Goal: Task Accomplishment & Management: Use online tool/utility

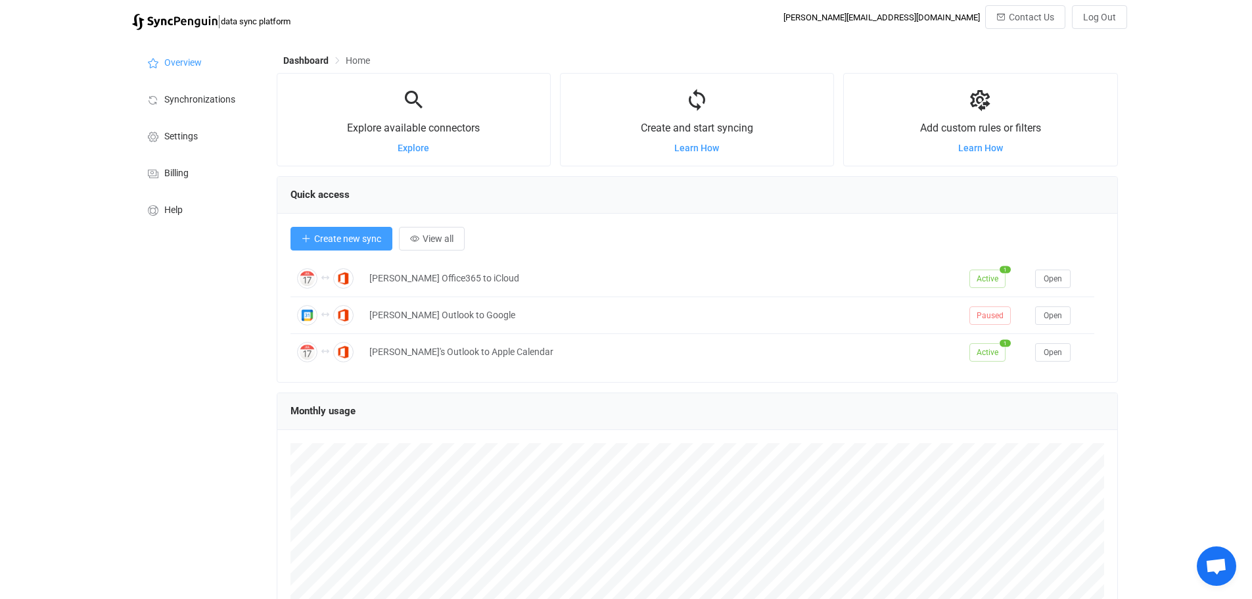
click at [335, 233] on button "Create new sync" at bounding box center [342, 239] width 102 height 24
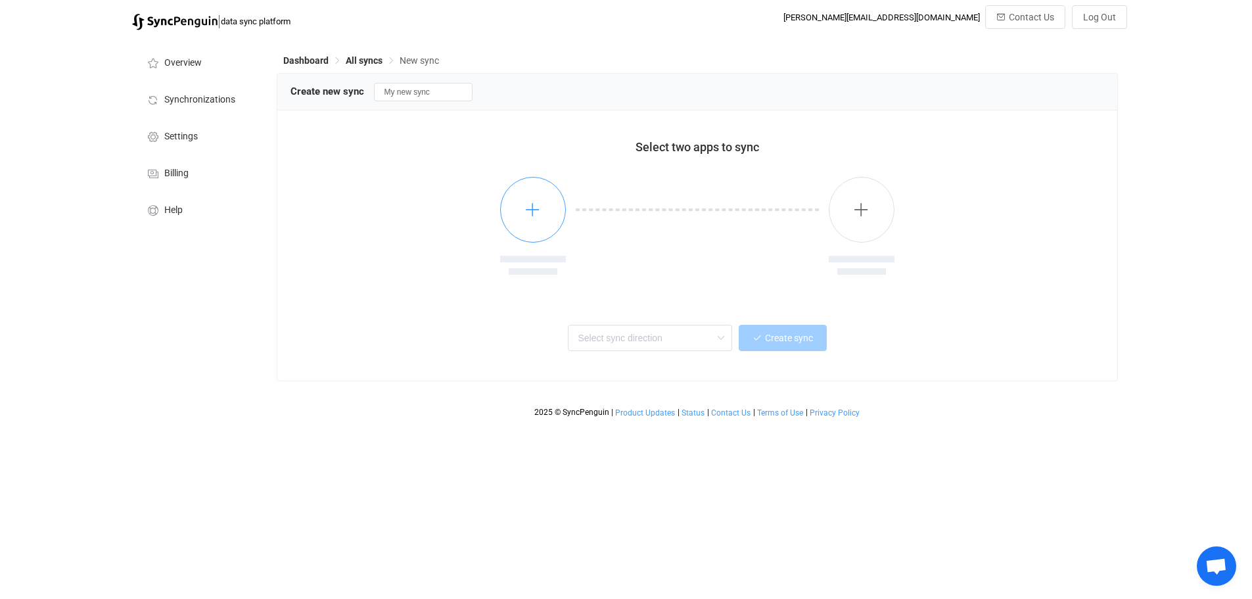
click at [536, 204] on icon "button" at bounding box center [533, 209] width 16 height 16
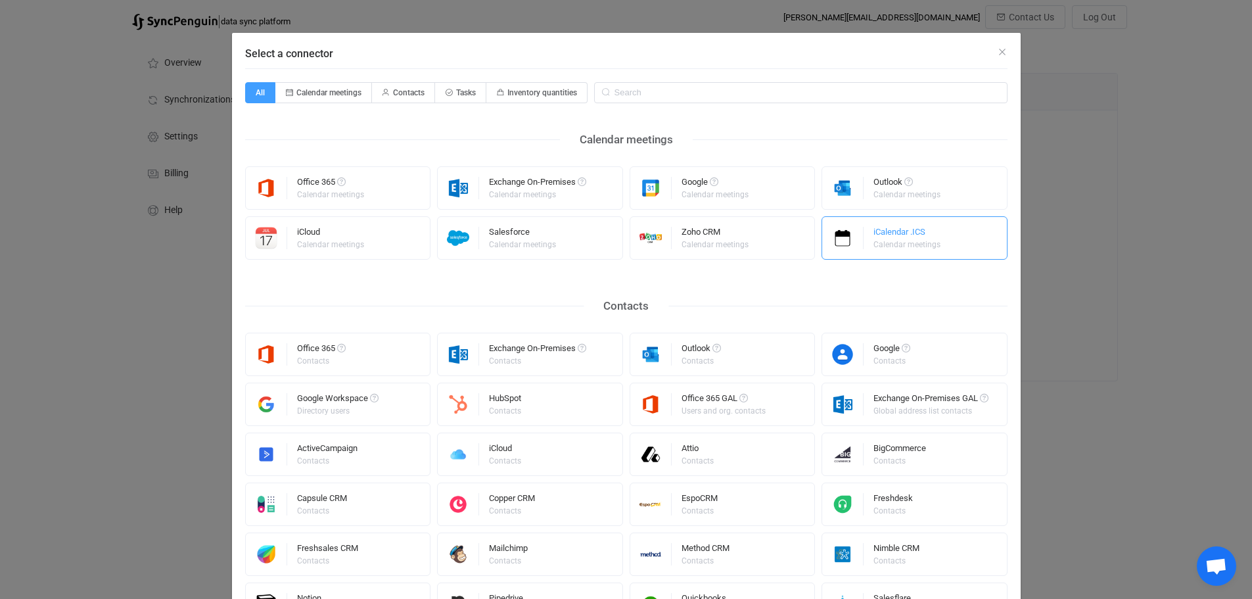
click at [897, 234] on div "iCalendar .ICS" at bounding box center [908, 233] width 69 height 13
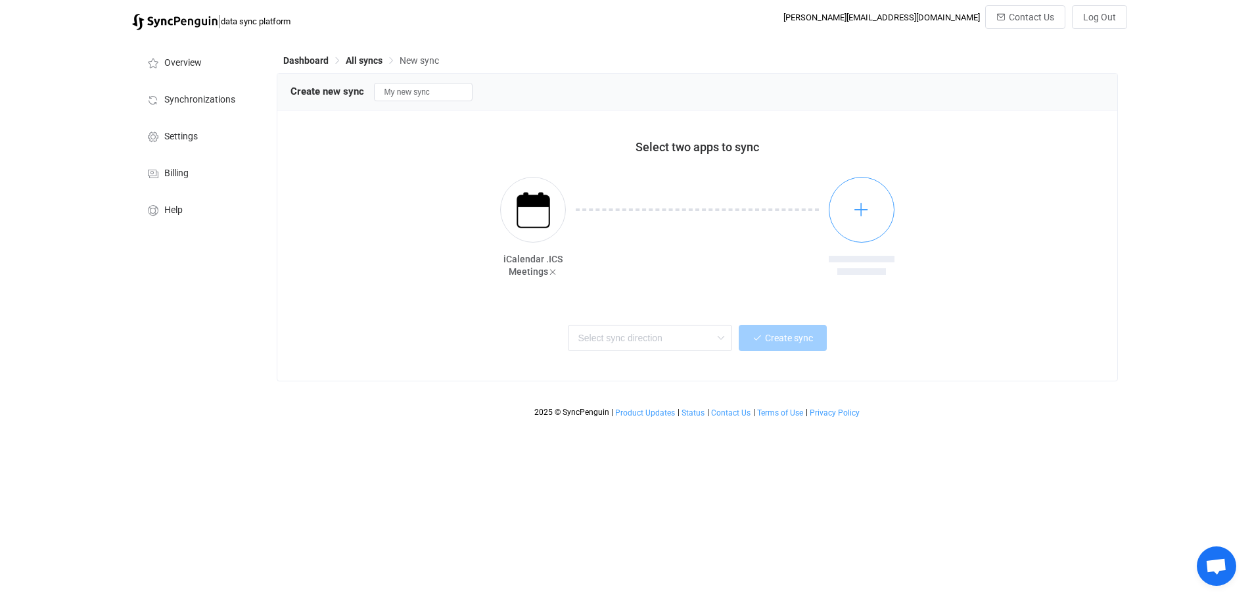
click at [865, 208] on icon "button" at bounding box center [861, 209] width 16 height 16
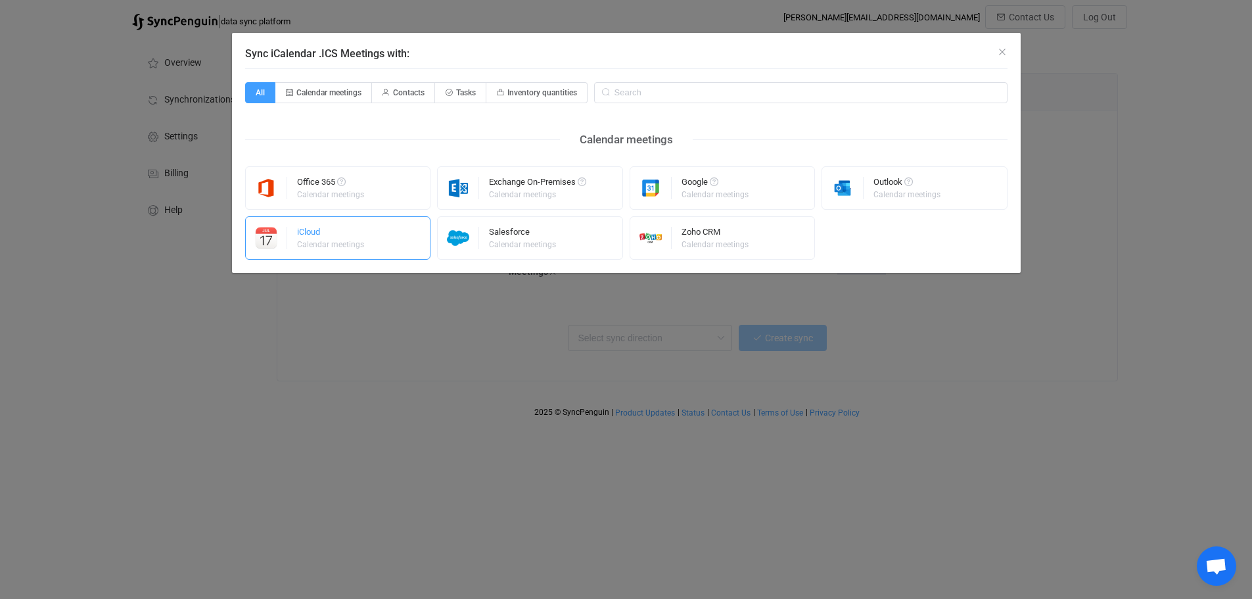
click at [319, 233] on div "iCloud" at bounding box center [331, 233] width 69 height 13
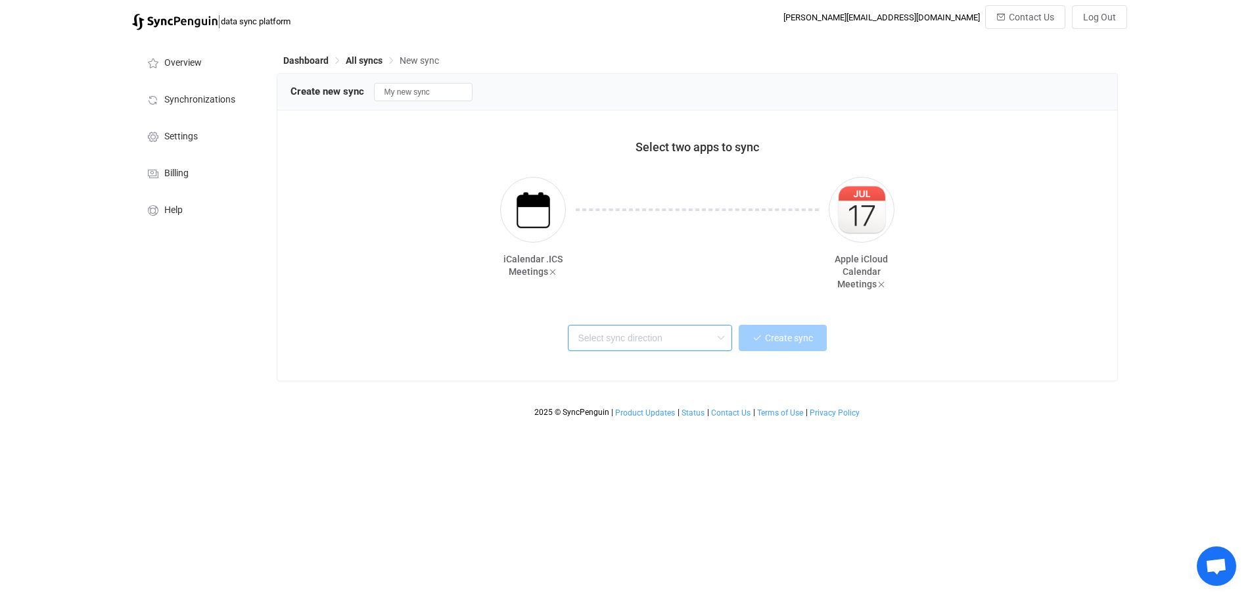
click at [709, 335] on input "text" at bounding box center [650, 338] width 164 height 26
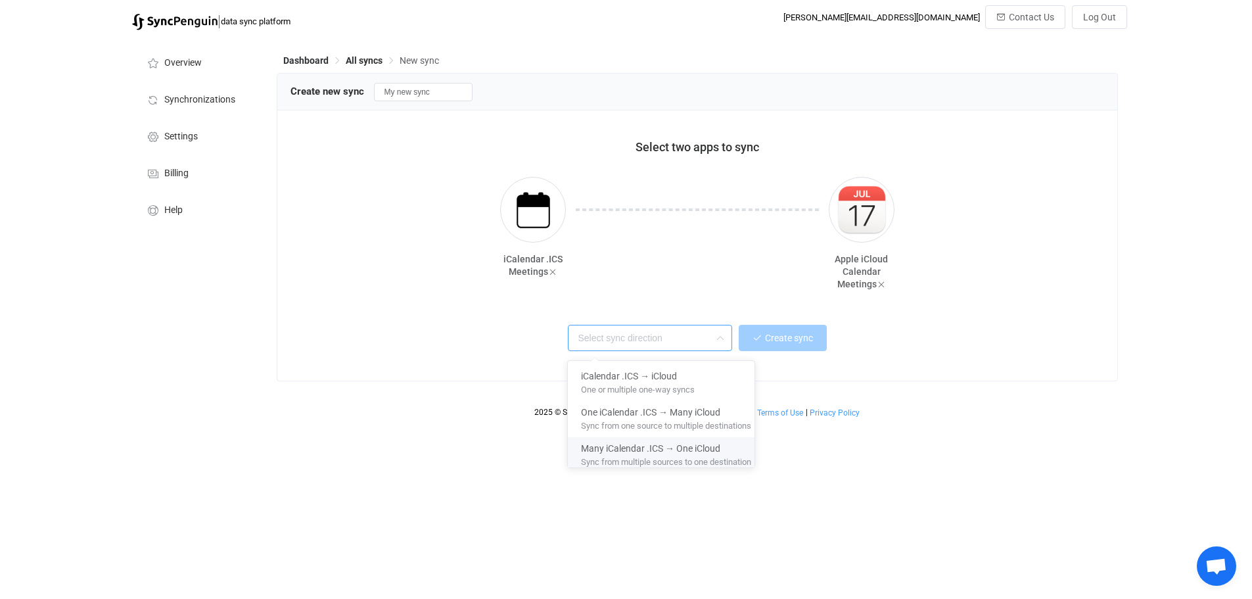
click at [708, 455] on span "Sync from multiple sources to one destination" at bounding box center [666, 459] width 170 height 14
type input "Many iCalendar .ICS → One iCloud"
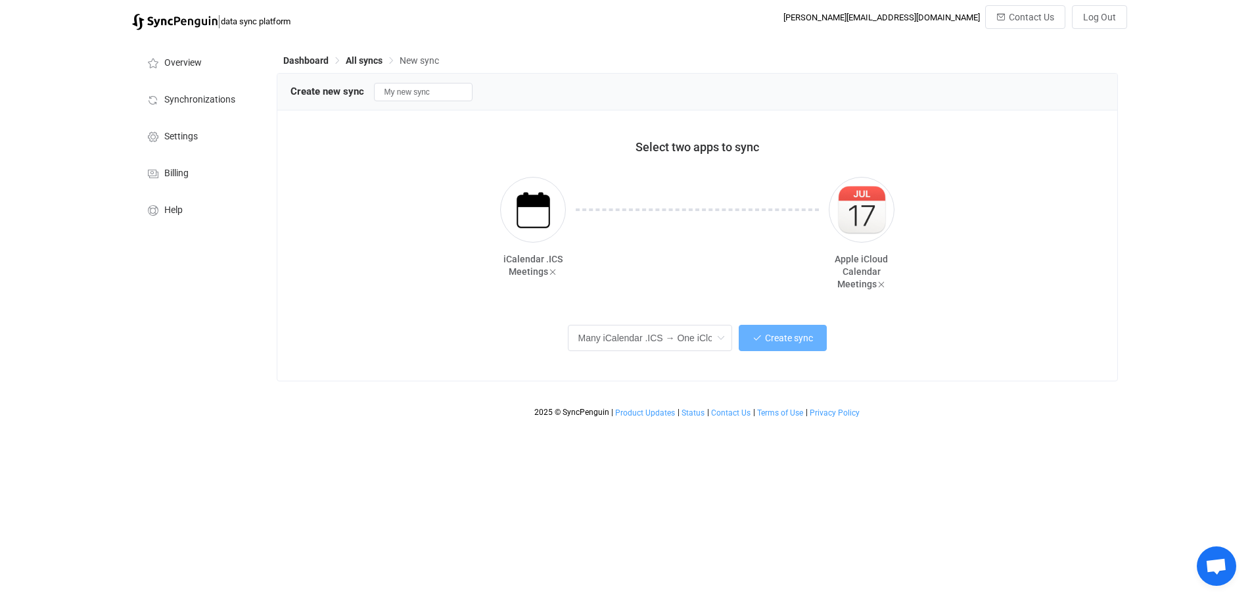
click at [780, 346] on button "Create sync" at bounding box center [783, 338] width 88 height 26
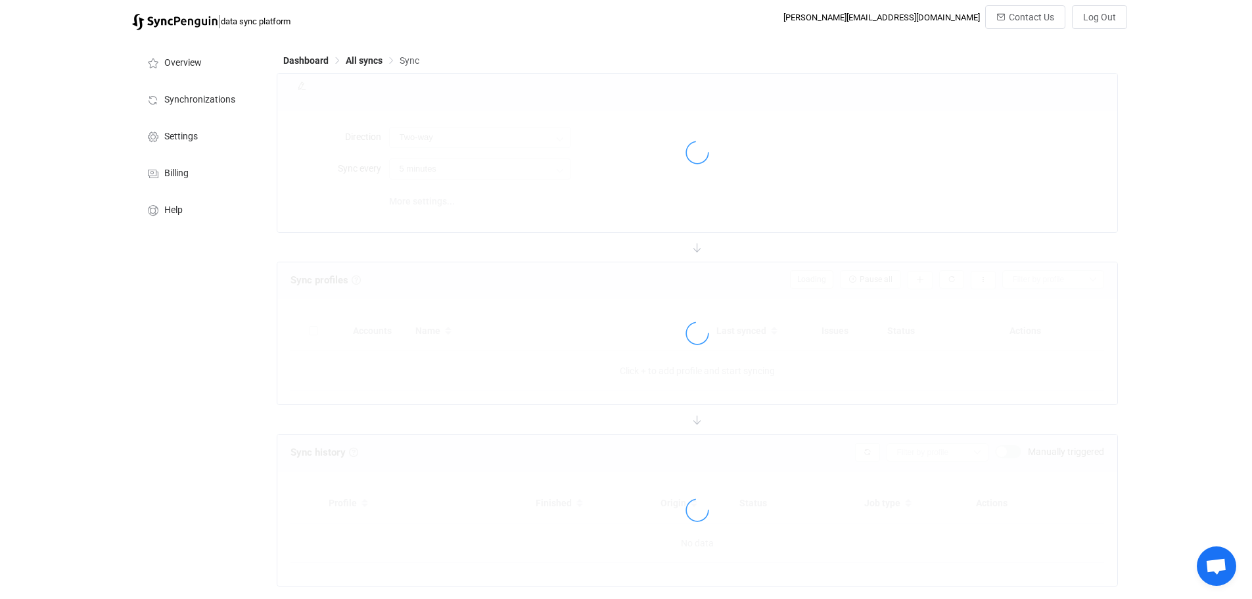
type input "iCalendar .ICS → iCloud (many to one)"
type input "30 minutes"
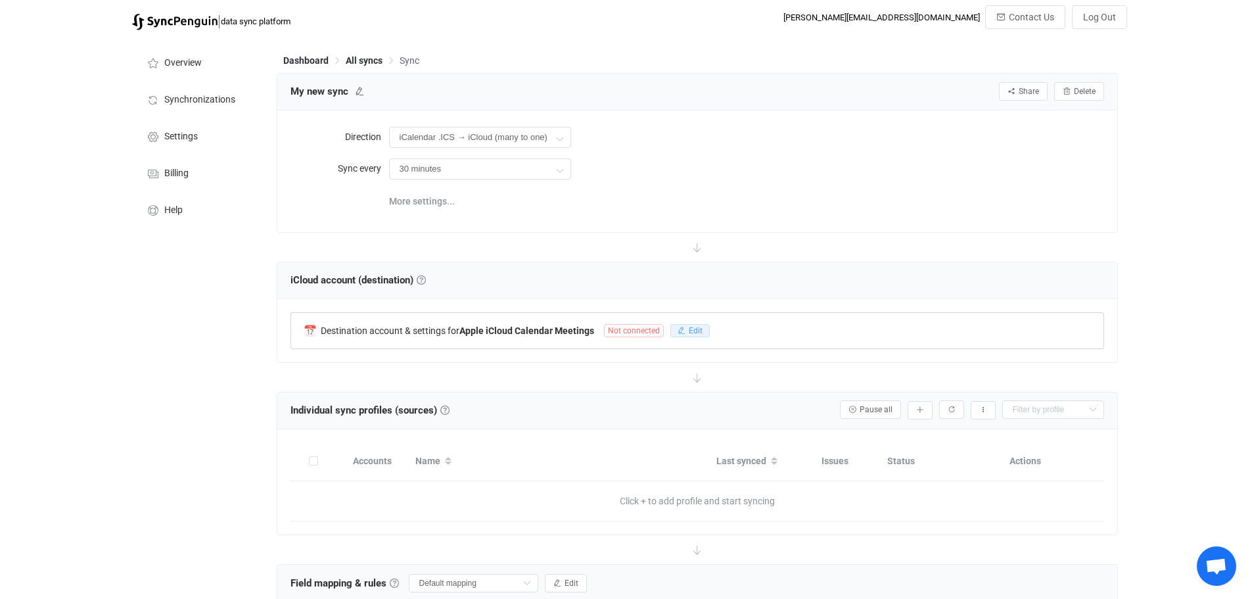
click at [690, 329] on span "Edit" at bounding box center [696, 330] width 14 height 9
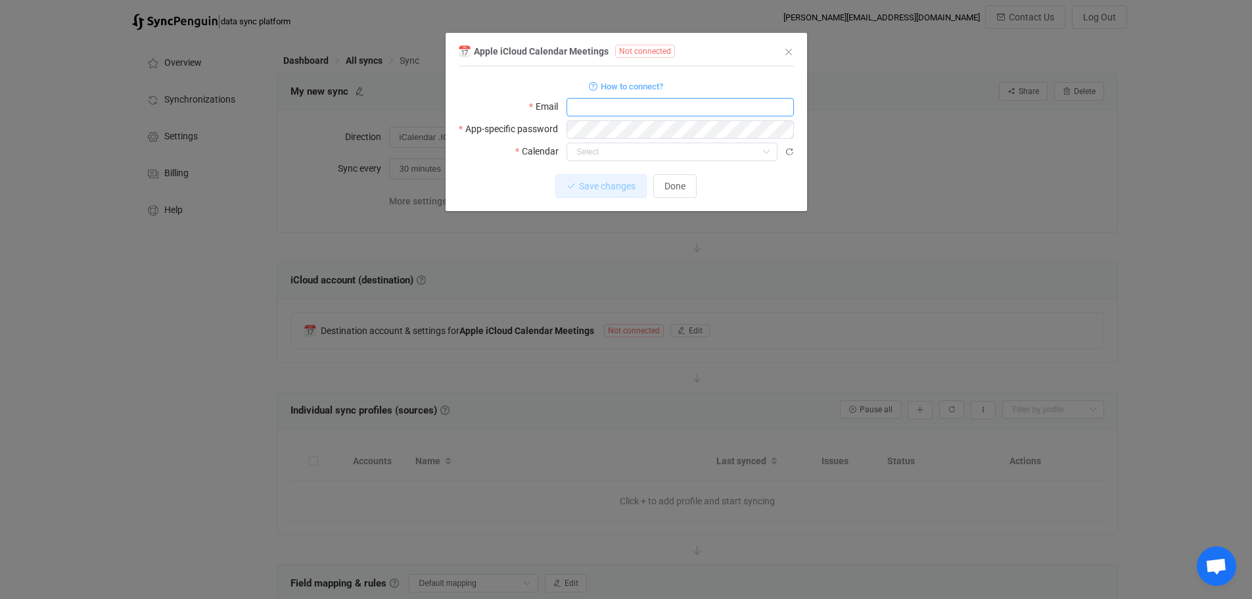
click at [648, 101] on input "dialog" at bounding box center [680, 107] width 227 height 18
type input "[EMAIL_ADDRESS][DOMAIN_NAME]"
click at [636, 153] on input "dialog" at bounding box center [672, 152] width 211 height 18
click at [625, 86] on span "How to connect?" at bounding box center [632, 86] width 62 height 15
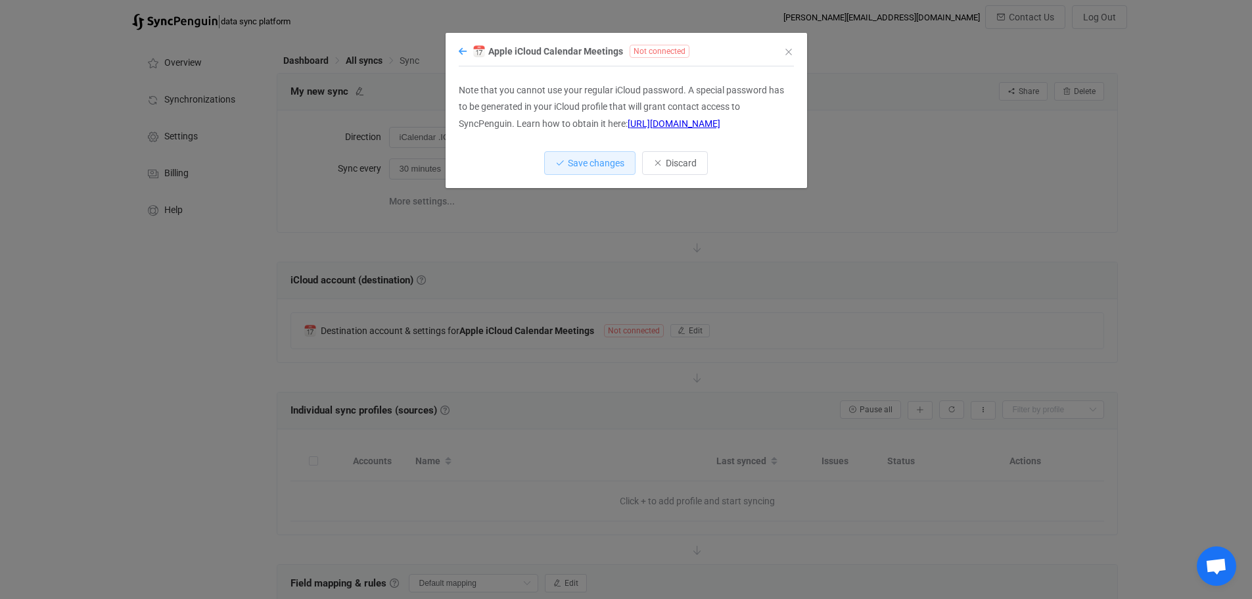
click at [461, 48] on icon "dialog" at bounding box center [463, 51] width 8 height 9
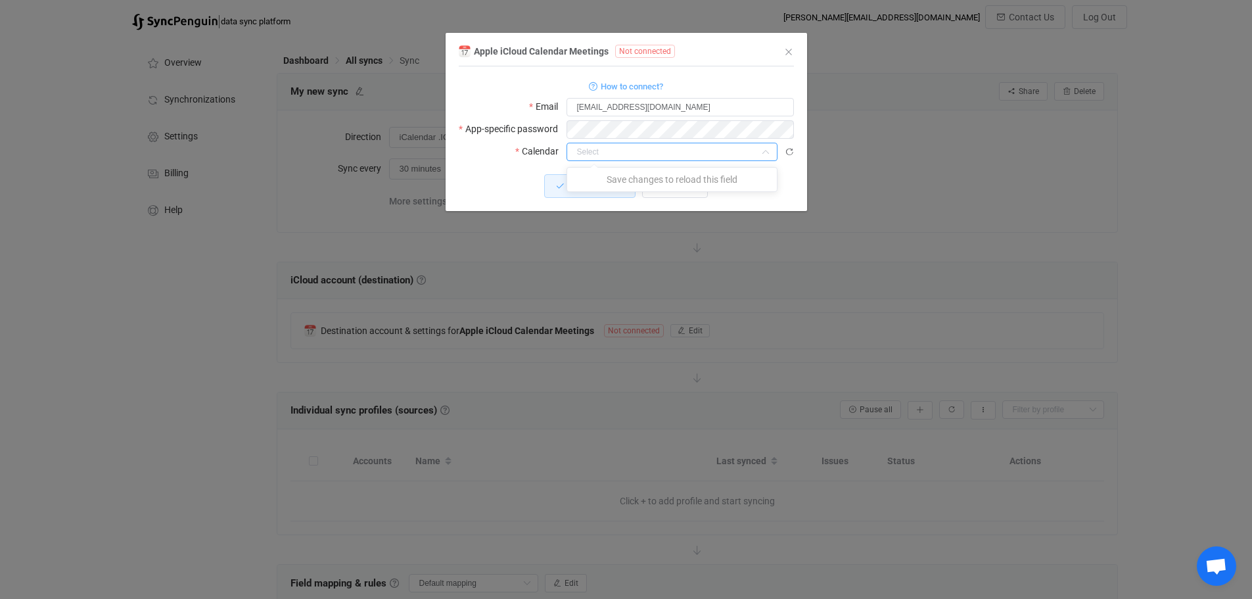
click at [618, 145] on input "dialog" at bounding box center [672, 152] width 211 height 18
click at [485, 178] on div "Save changes Discard" at bounding box center [626, 186] width 335 height 24
click at [661, 106] on input "[EMAIL_ADDRESS][DOMAIN_NAME]" at bounding box center [680, 107] width 227 height 18
click at [586, 184] on span "Save changes" at bounding box center [596, 186] width 57 height 11
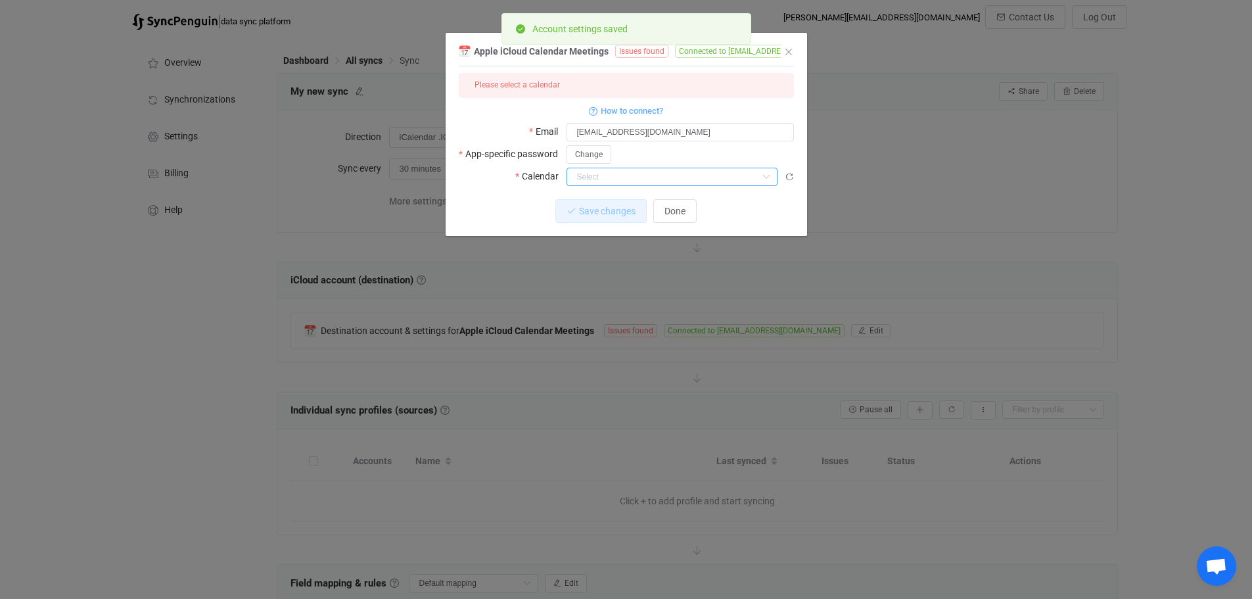
click at [665, 177] on input "dialog" at bounding box center [672, 177] width 211 height 18
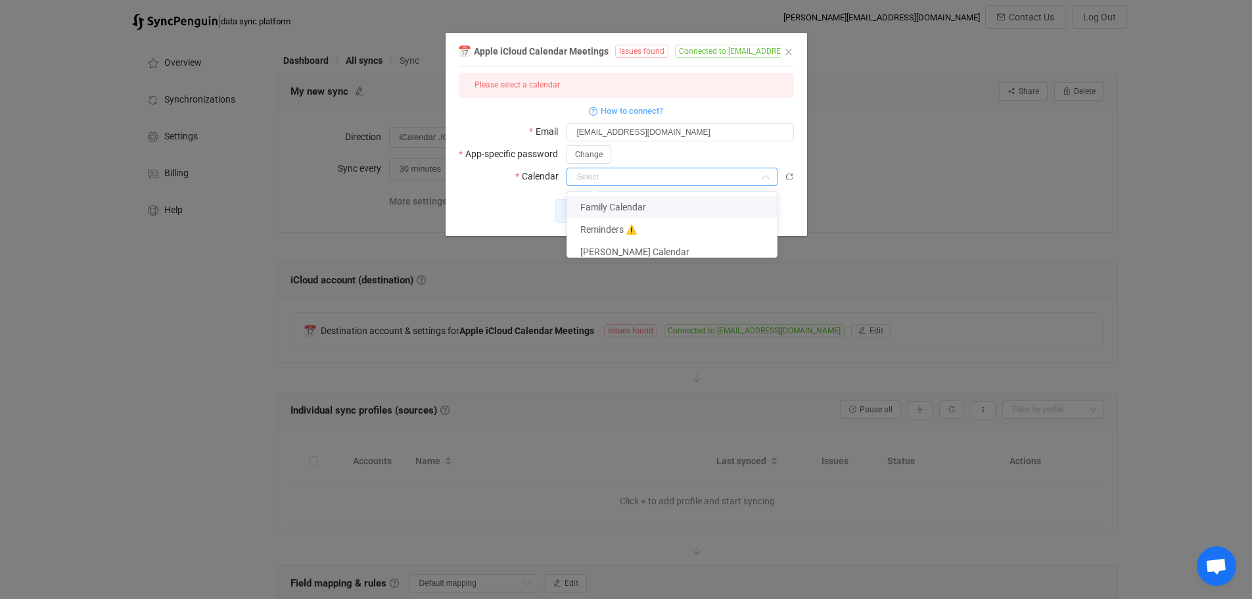
click at [635, 204] on span "Family Calendar" at bounding box center [614, 207] width 66 height 11
type input "Family Calendar"
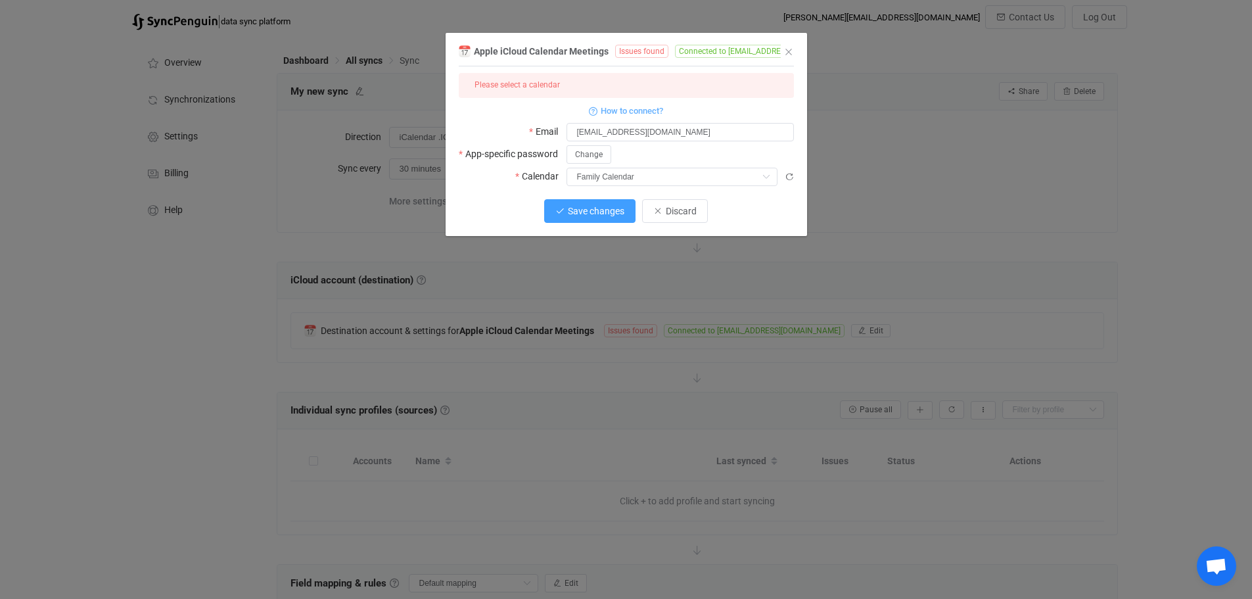
click at [590, 209] on span "Save changes" at bounding box center [596, 211] width 57 height 11
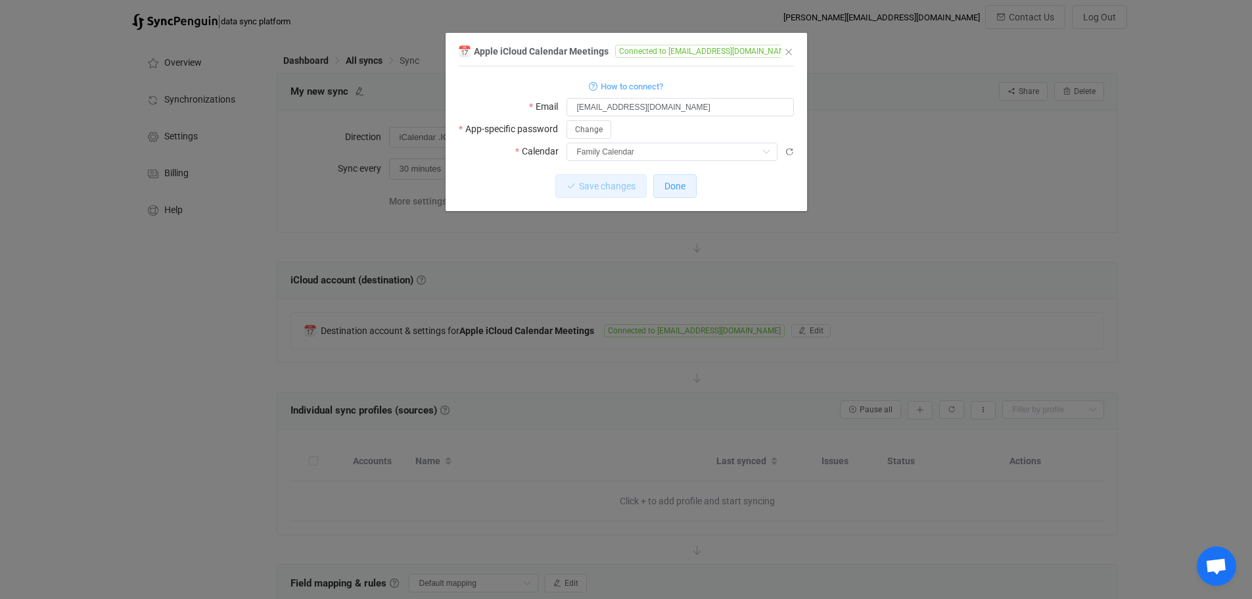
click at [674, 186] on span "Done" at bounding box center [675, 186] width 21 height 11
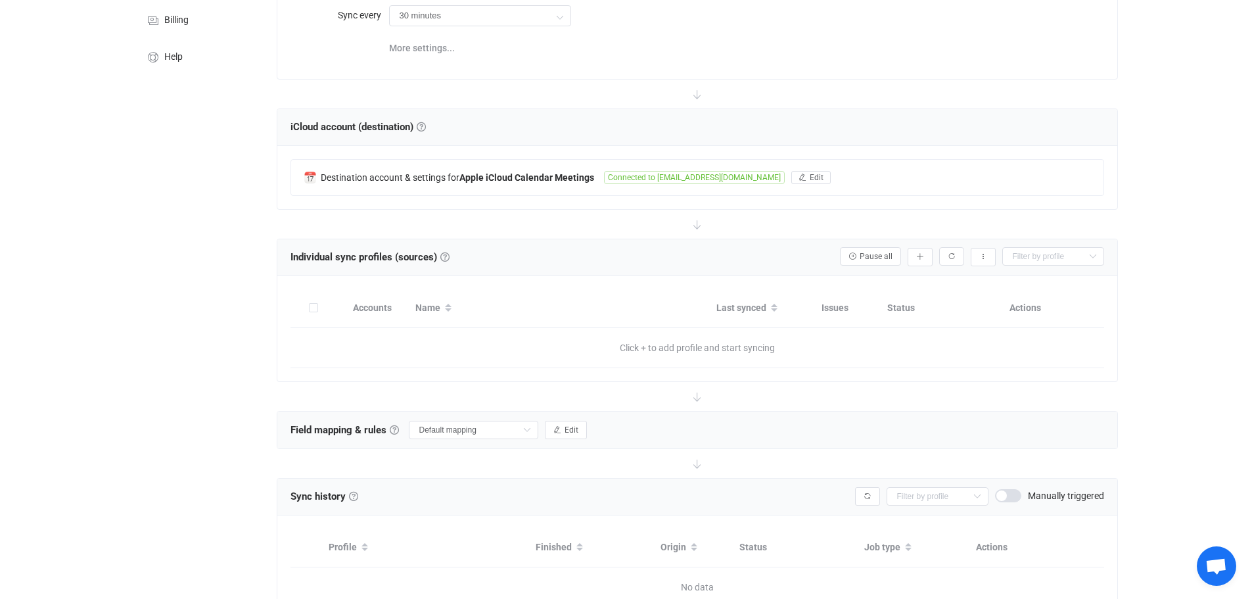
scroll to position [197, 0]
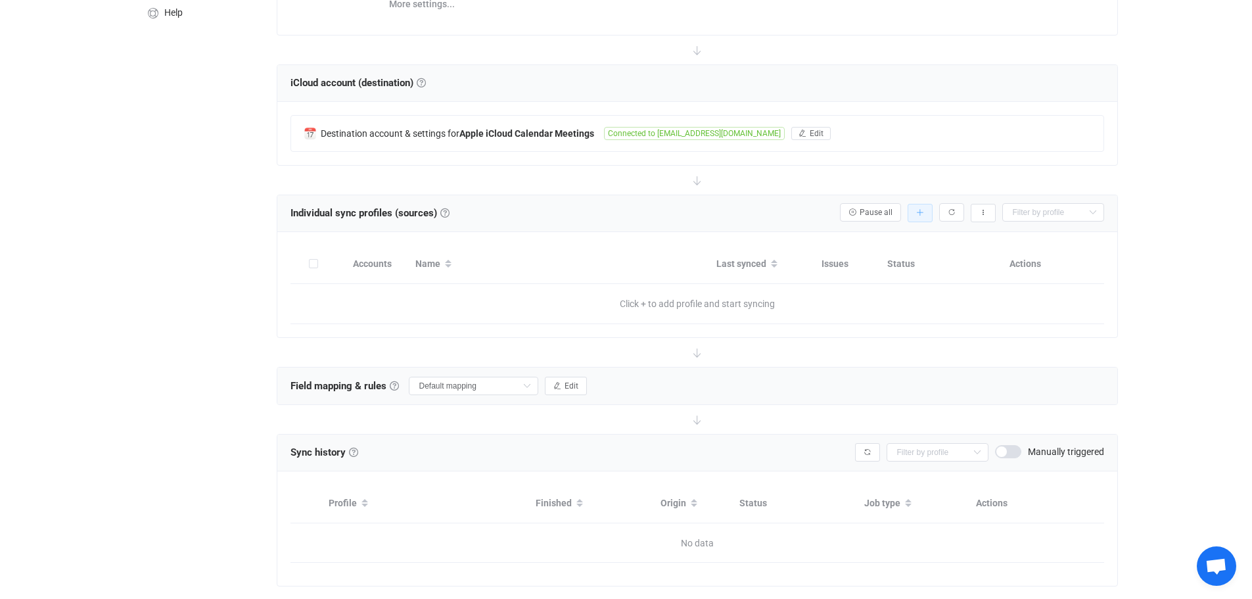
click at [918, 210] on icon "button" at bounding box center [921, 213] width 8 height 8
click at [878, 249] on li "Add manually…" at bounding box center [873, 247] width 112 height 24
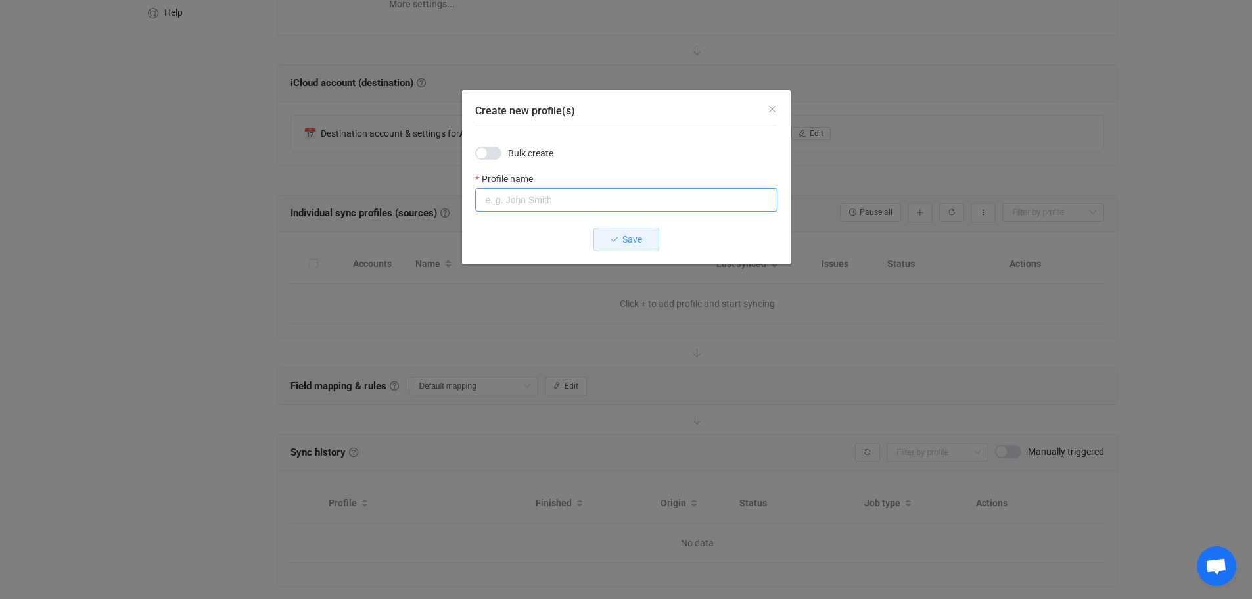
click at [547, 197] on input "Create new profile(s)" at bounding box center [626, 200] width 302 height 24
type input "KW [DEMOGRAPHIC_DATA] League Softball"
click at [628, 235] on span "Save" at bounding box center [633, 239] width 20 height 11
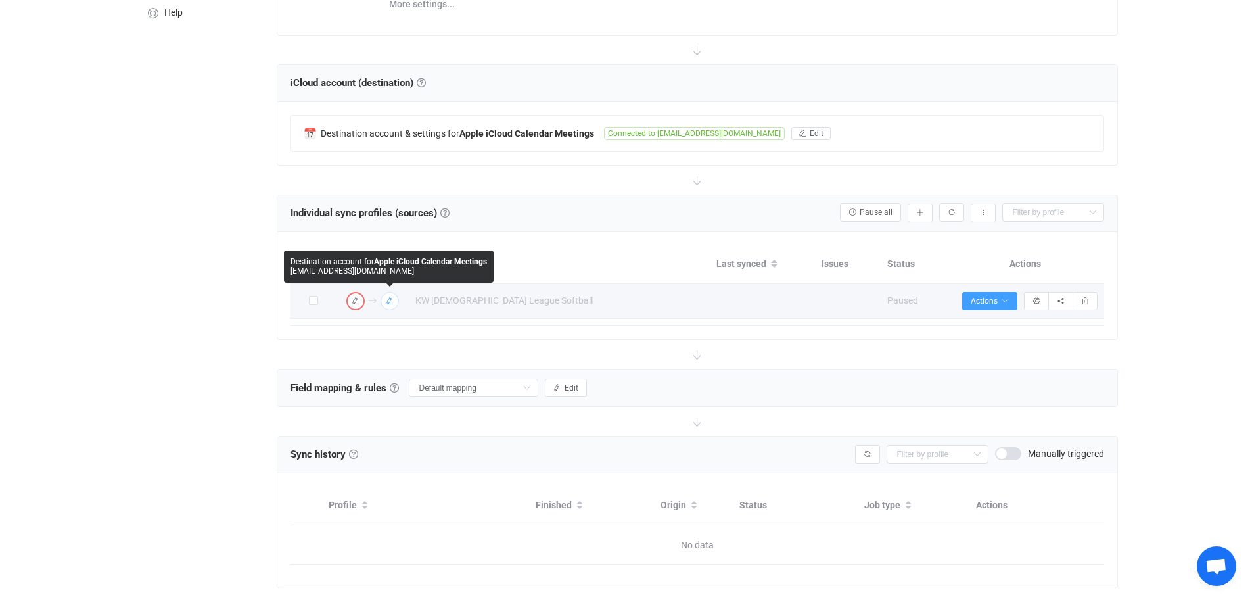
click at [391, 298] on icon "button" at bounding box center [390, 301] width 8 height 8
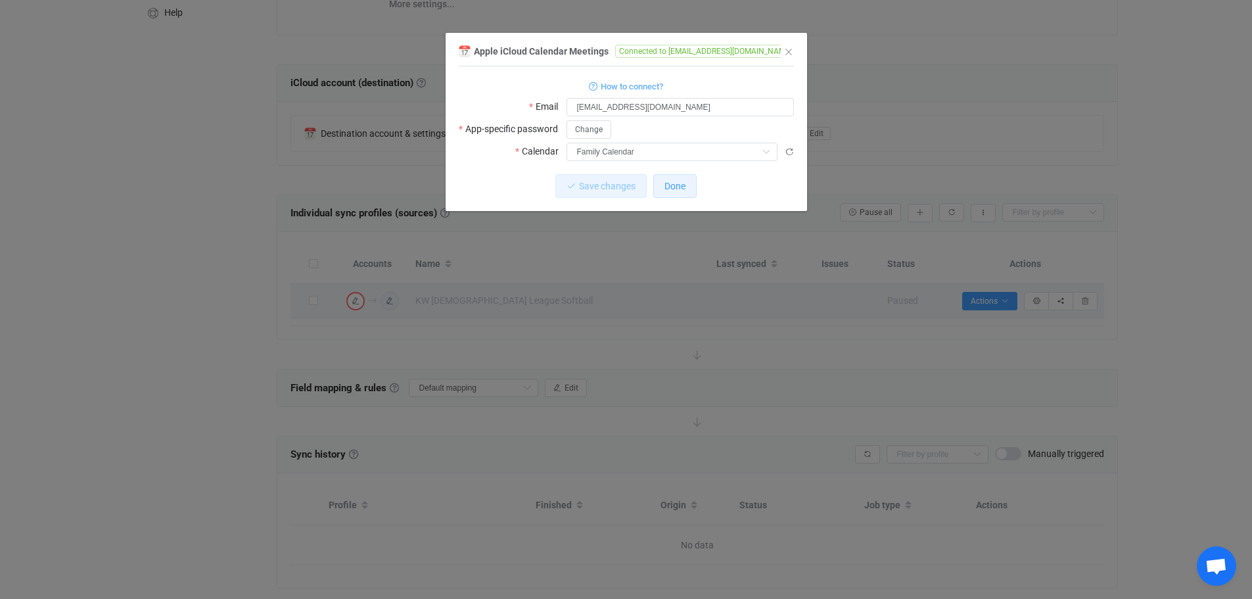
click at [675, 187] on span "Done" at bounding box center [675, 186] width 21 height 11
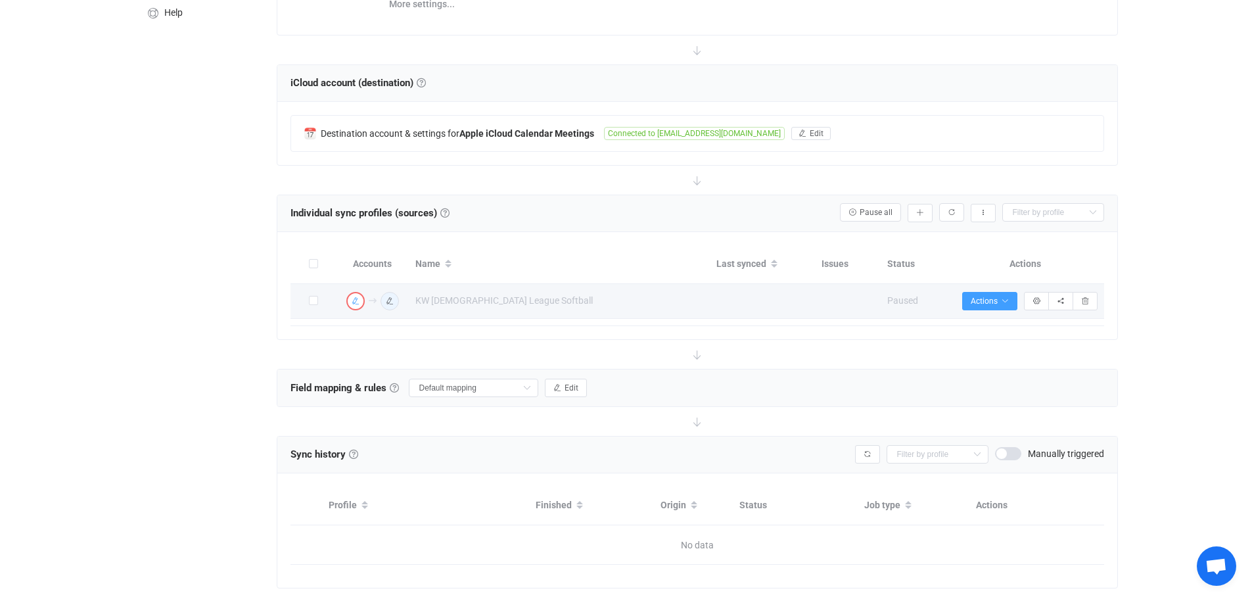
click at [354, 298] on icon "button" at bounding box center [356, 301] width 8 height 8
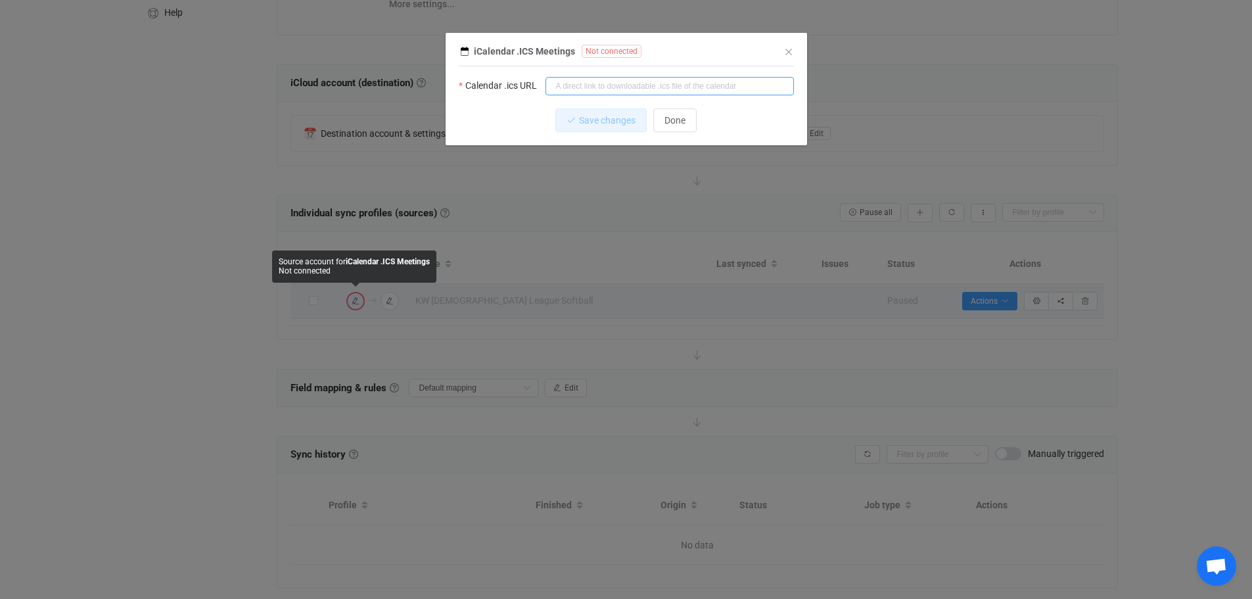
click at [606, 83] on input "dialog" at bounding box center [670, 86] width 249 height 18
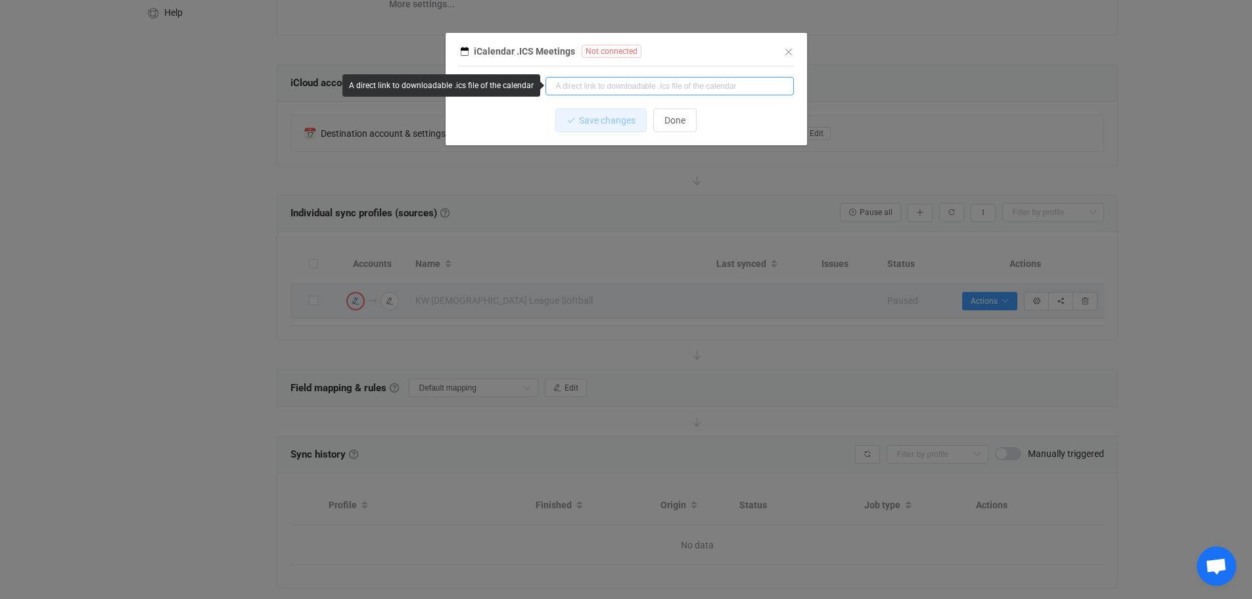
paste input "webcal://[DOMAIN_NAME][URL][DOMAIN_NAME]"
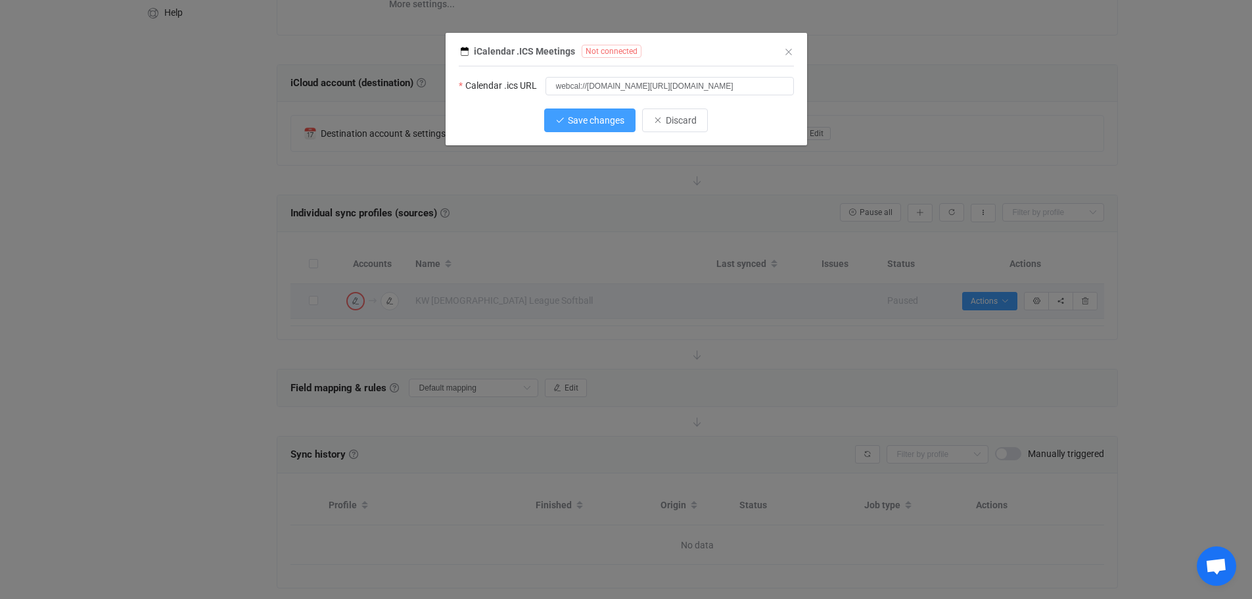
click at [585, 120] on span "Save changes" at bounding box center [596, 120] width 57 height 11
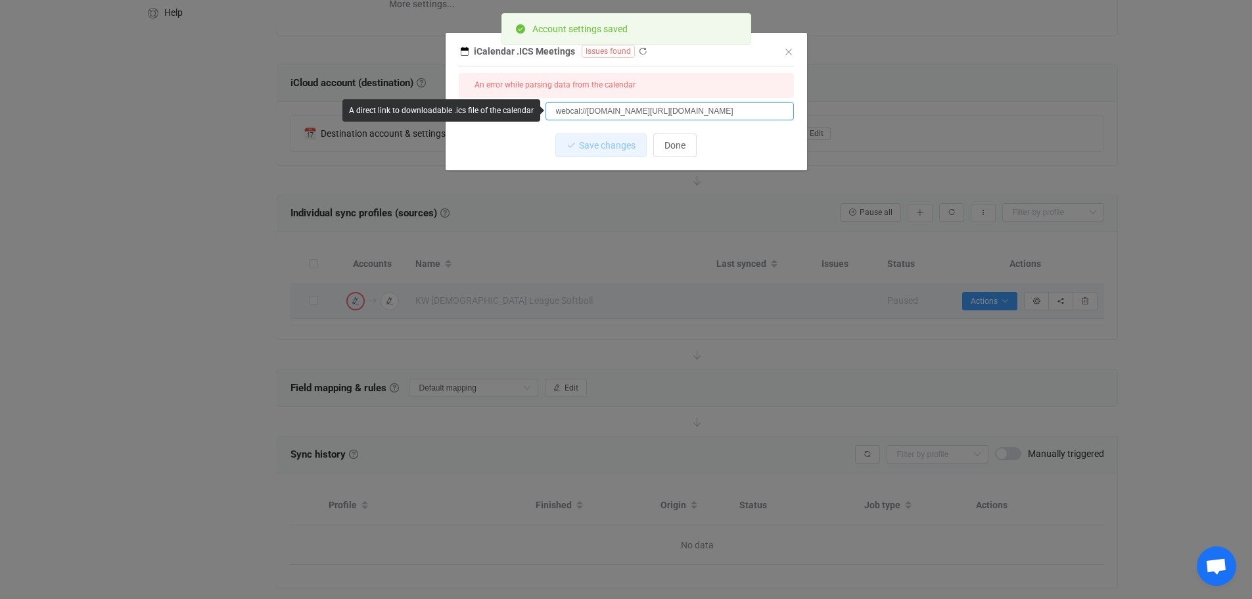
click at [583, 109] on input "webcal://[DOMAIN_NAME][URL][DOMAIN_NAME]" at bounding box center [670, 111] width 249 height 18
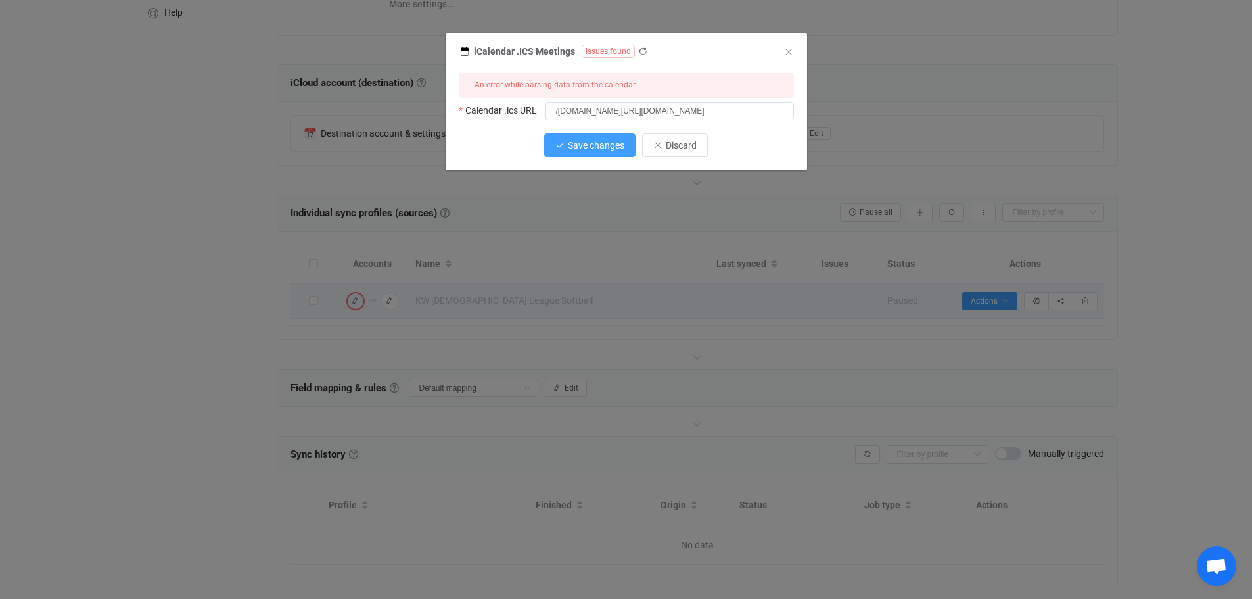
click at [581, 146] on span "Save changes" at bounding box center [596, 145] width 57 height 11
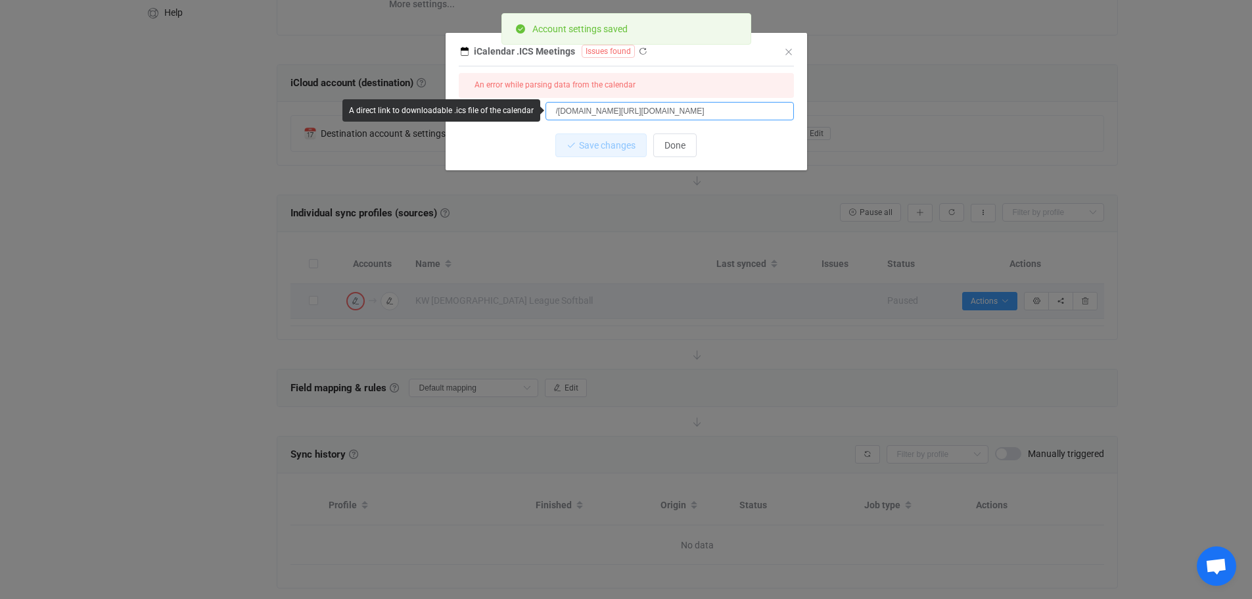
click at [553, 113] on input "/[DOMAIN_NAME][URL][DOMAIN_NAME]" at bounding box center [670, 111] width 249 height 18
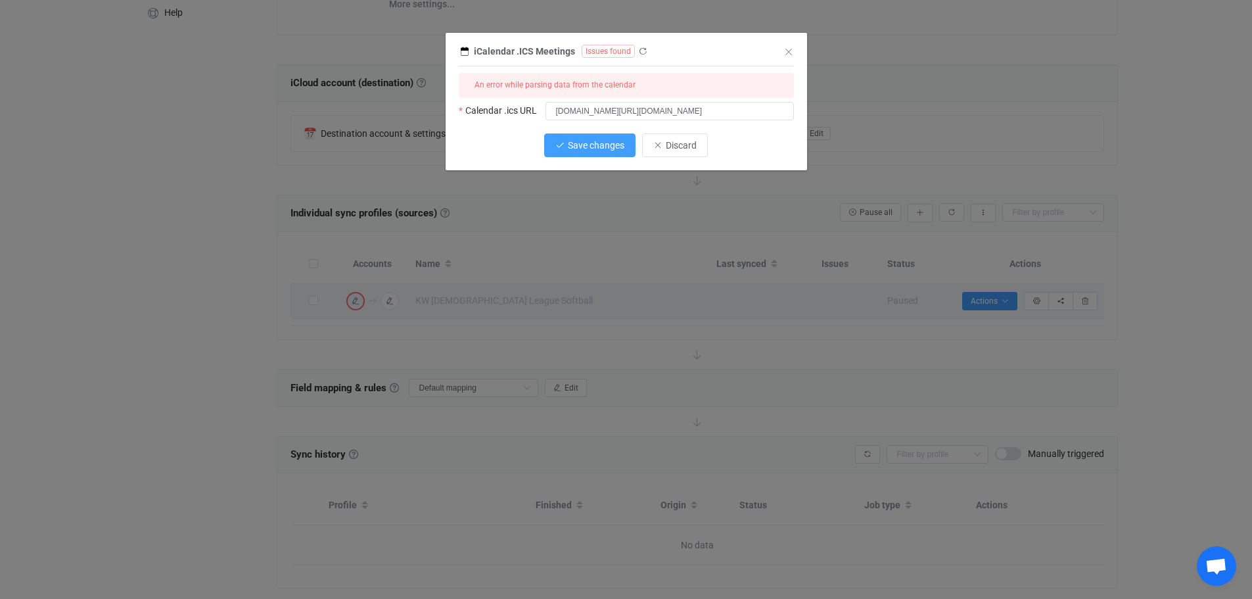
click at [582, 140] on span "Save changes" at bounding box center [596, 145] width 57 height 11
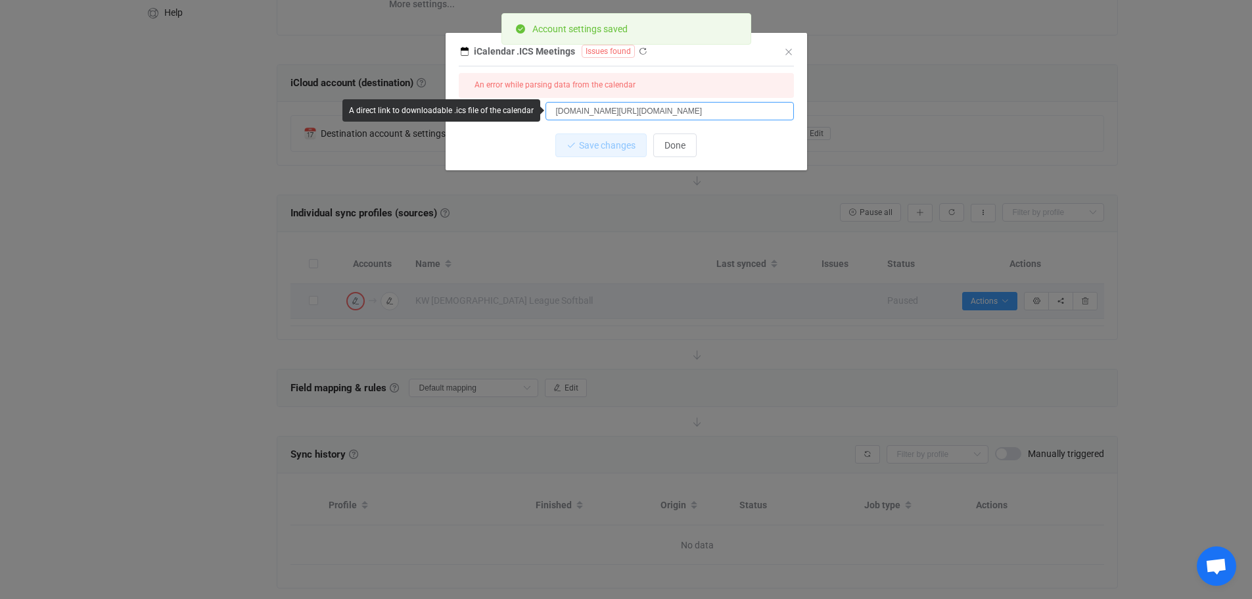
click at [554, 110] on input "[DOMAIN_NAME][URL][DOMAIN_NAME]" at bounding box center [670, 111] width 249 height 18
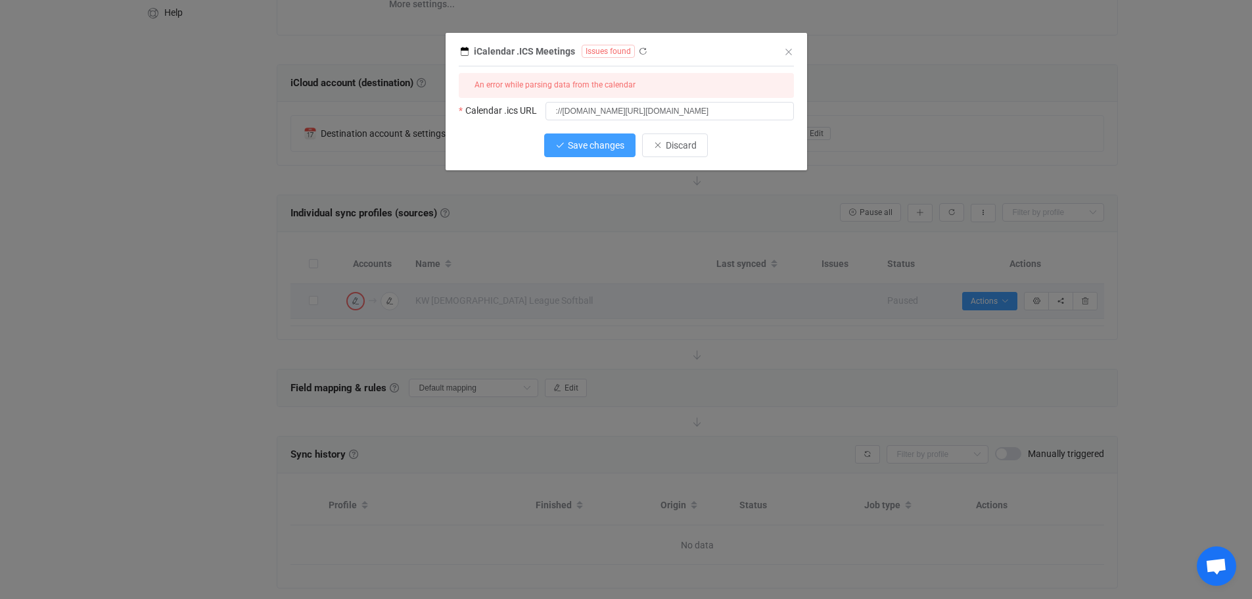
click at [596, 151] on button "Save changes" at bounding box center [589, 145] width 91 height 24
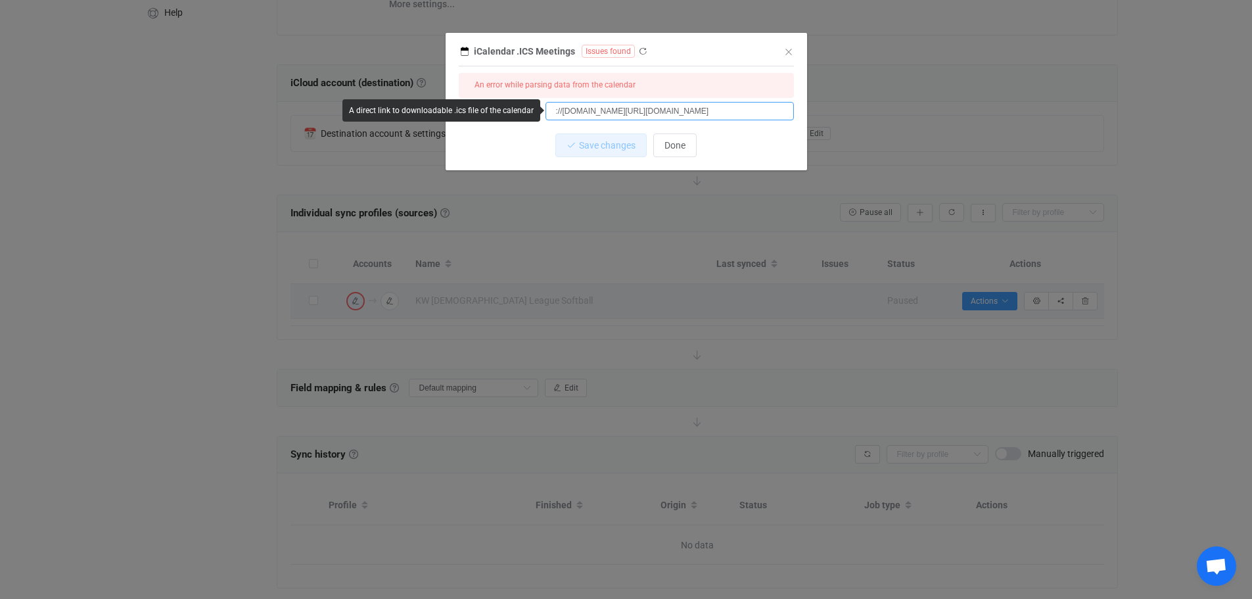
click at [554, 107] on input "://[DOMAIN_NAME][URL][DOMAIN_NAME]" at bounding box center [670, 111] width 249 height 18
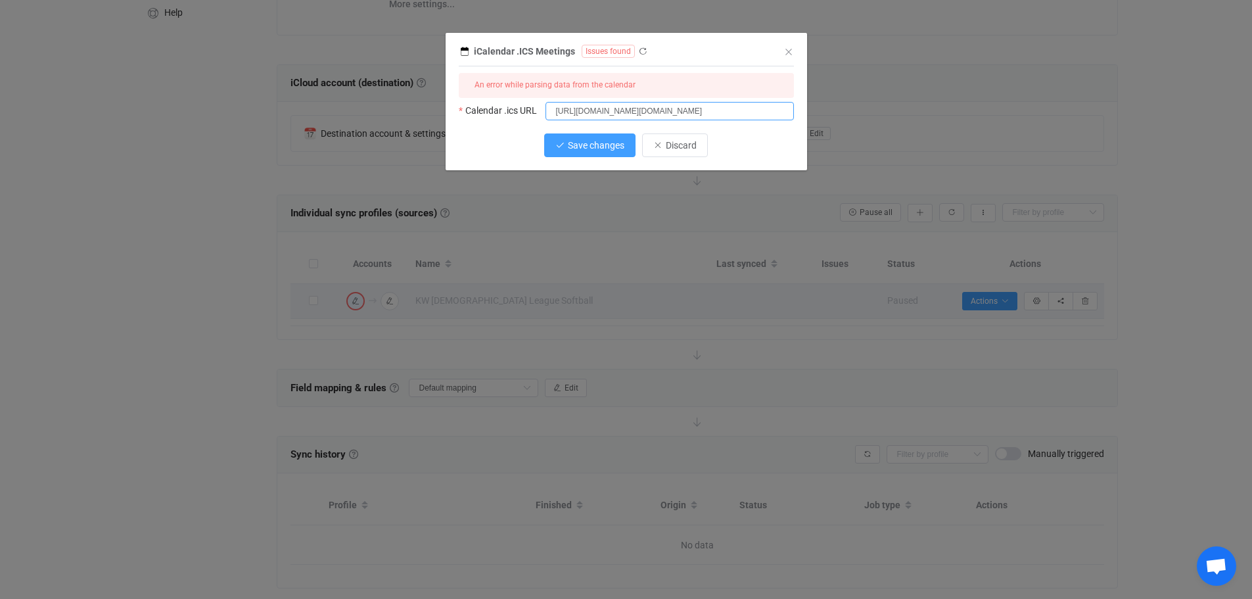
type input "[URL][DOMAIN_NAME][DOMAIN_NAME]"
click at [596, 142] on span "Save changes" at bounding box center [596, 145] width 57 height 11
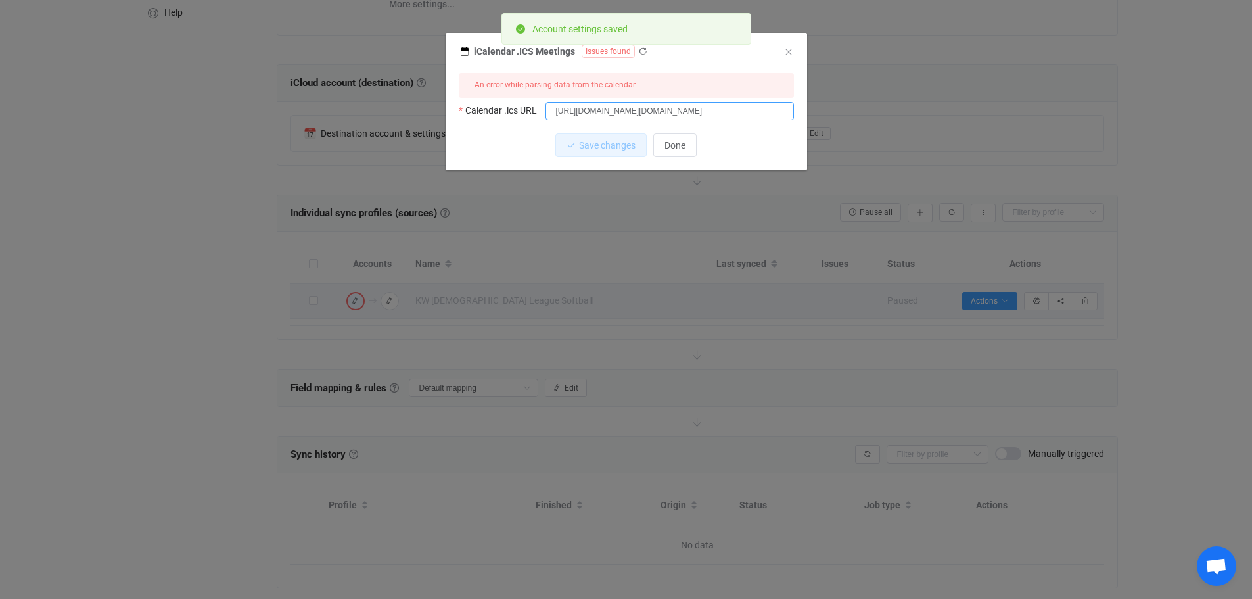
click at [760, 112] on input "[URL][DOMAIN_NAME][DOMAIN_NAME]" at bounding box center [670, 111] width 249 height 18
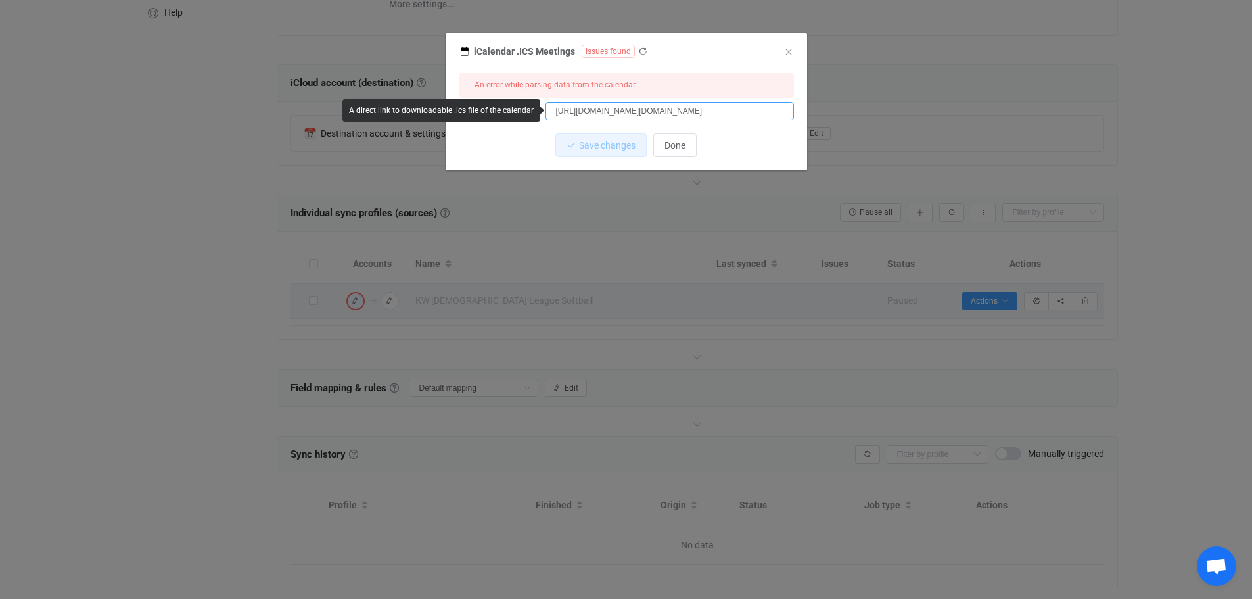
scroll to position [0, 60]
click at [705, 109] on input "[URL][DOMAIN_NAME][DOMAIN_NAME]" at bounding box center [670, 111] width 249 height 18
click at [670, 145] on span "Done" at bounding box center [675, 145] width 21 height 11
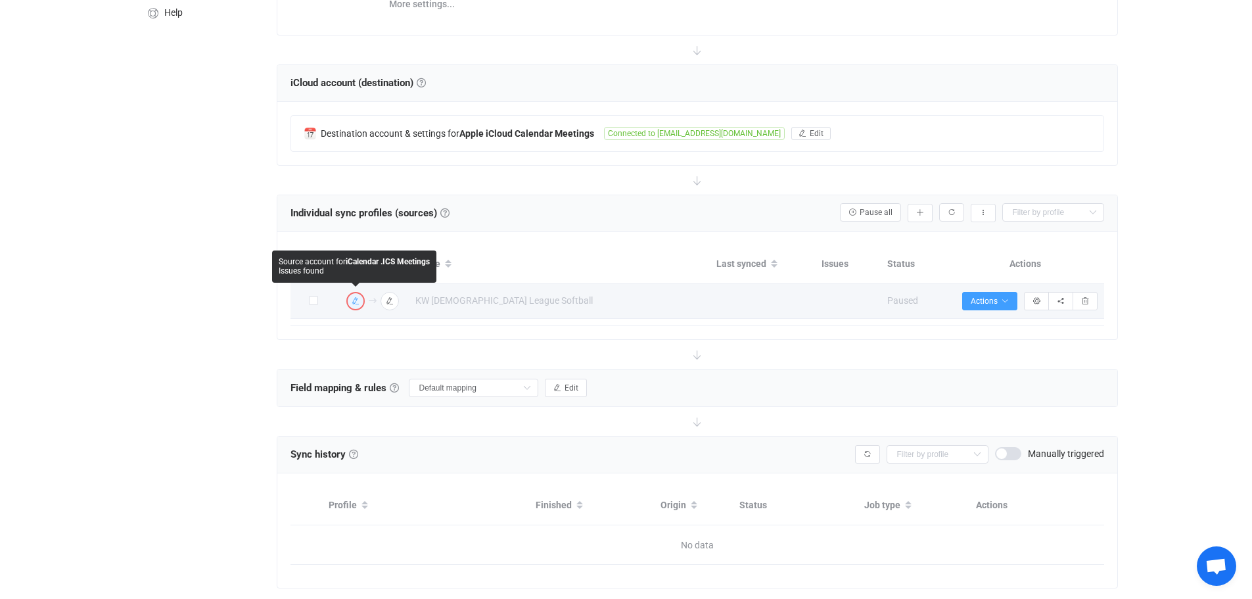
click at [356, 300] on icon "button" at bounding box center [356, 301] width 8 height 8
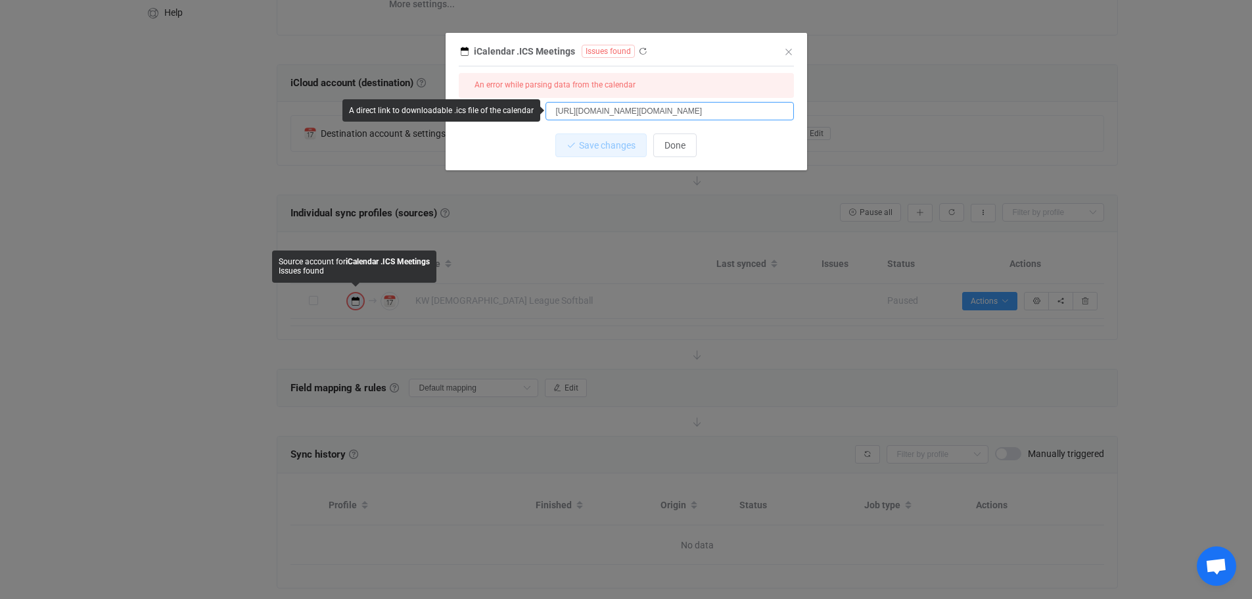
scroll to position [0, 60]
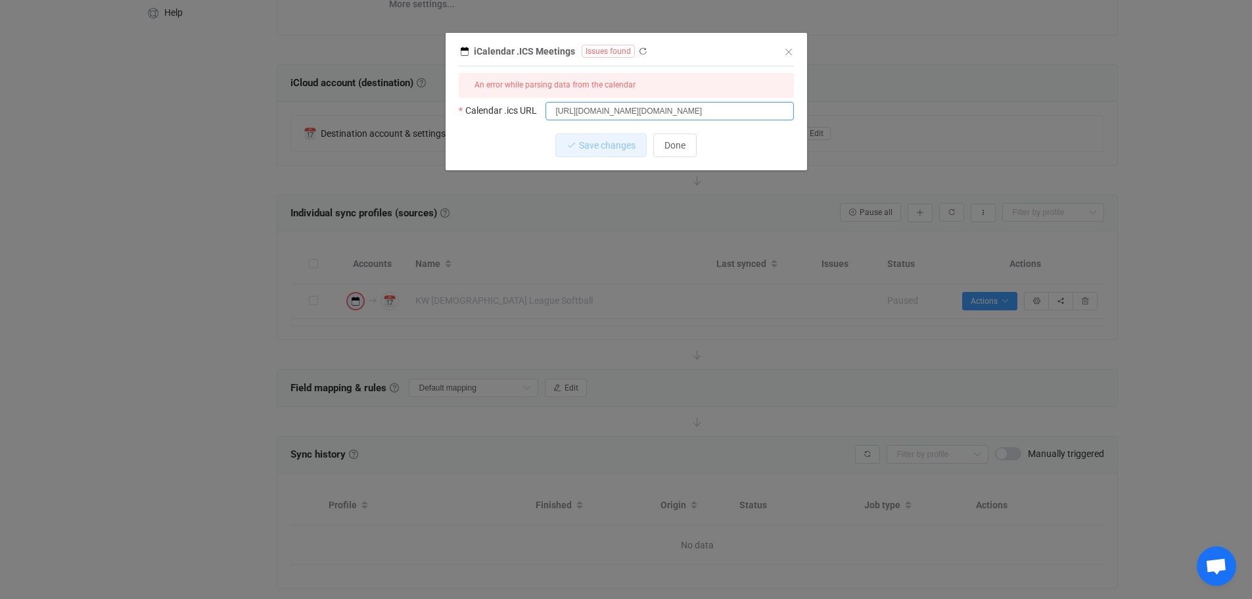
drag, startPoint x: 557, startPoint y: 110, endPoint x: 1011, endPoint y: 113, distance: 454.3
click at [1010, 113] on div "iCalendar .ICS Meetings Issues found 1 { { "calendarUrl": "[URL][DOMAIN_NAME][D…" at bounding box center [626, 299] width 1252 height 599
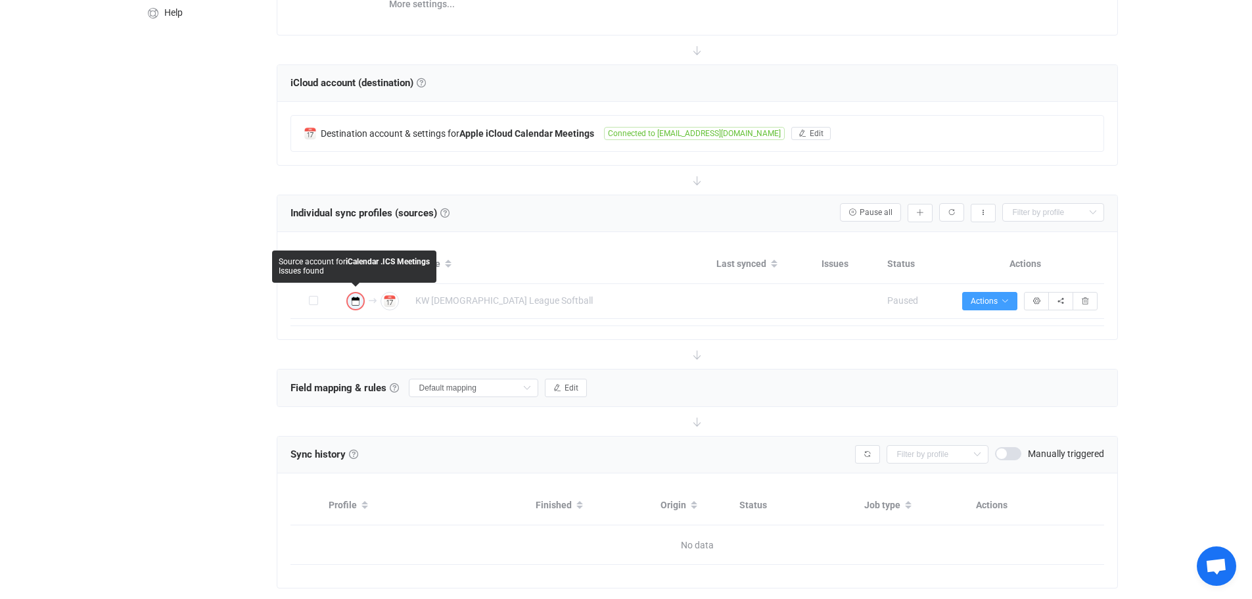
click at [356, 300] on icon "button" at bounding box center [356, 301] width 8 height 8
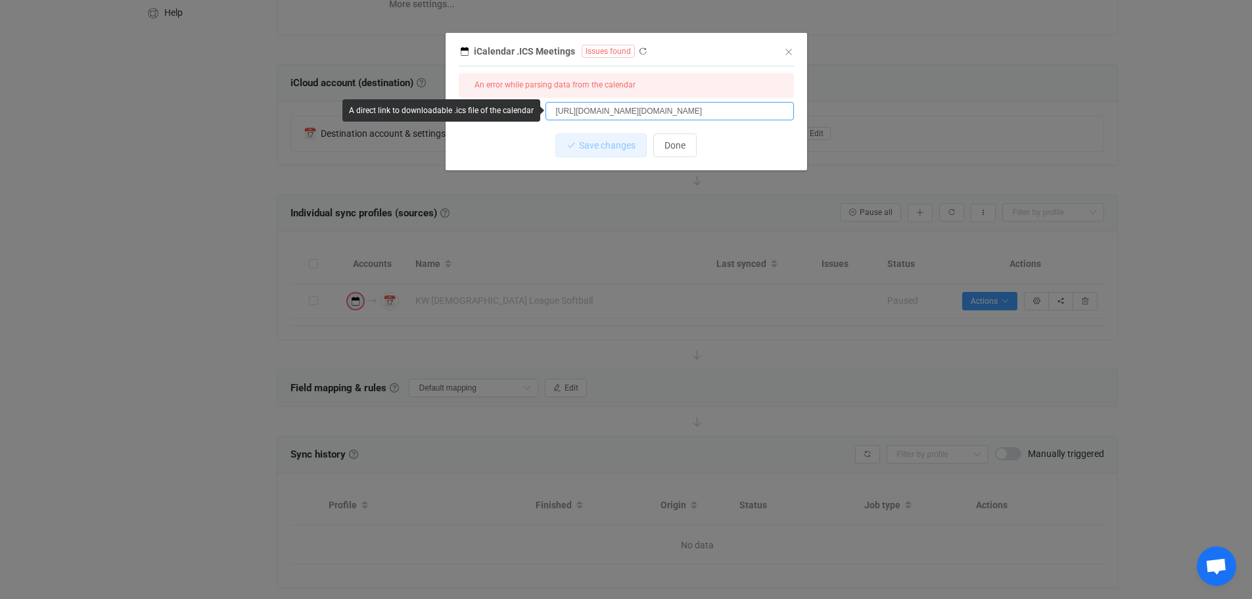
click at [698, 113] on input "[URL][DOMAIN_NAME][DOMAIN_NAME]" at bounding box center [670, 111] width 249 height 18
click at [751, 129] on div "1 { { "calendarUrl": "[URL][DOMAIN_NAME][DOMAIN_NAME]" } Standard output: Outpu…" at bounding box center [626, 118] width 335 height 104
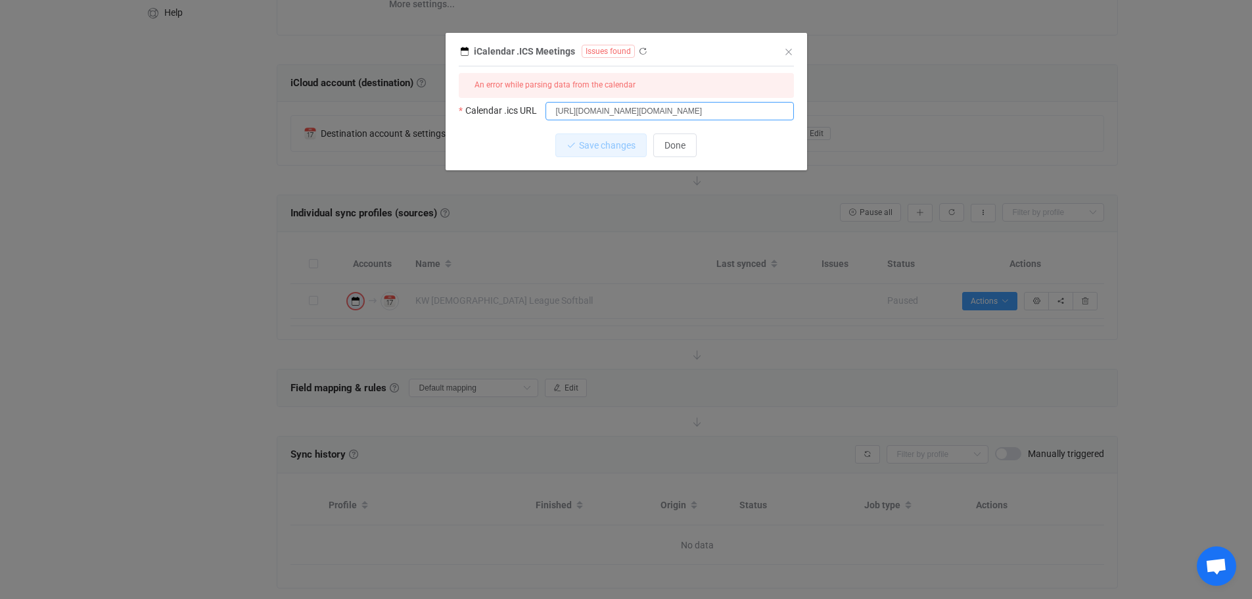
click at [585, 107] on input "[URL][DOMAIN_NAME][DOMAIN_NAME]" at bounding box center [670, 111] width 249 height 18
click at [556, 110] on input "[URL][DOMAIN_NAME][DOMAIN_NAME]" at bounding box center [670, 111] width 249 height 18
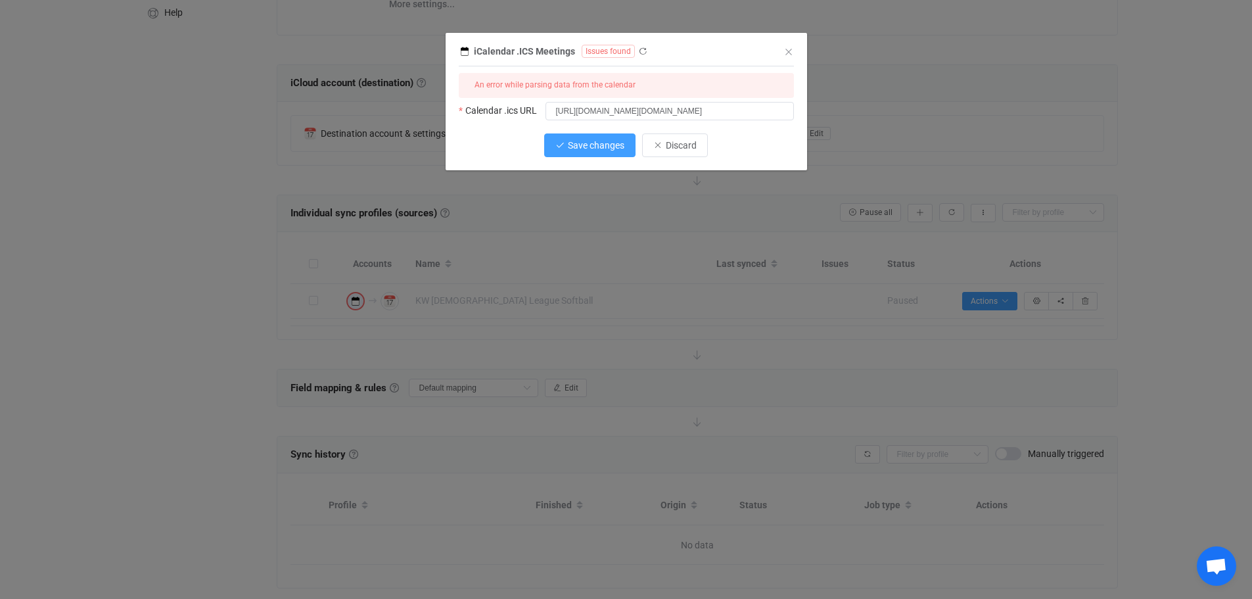
click at [593, 143] on span "Save changes" at bounding box center [596, 145] width 57 height 11
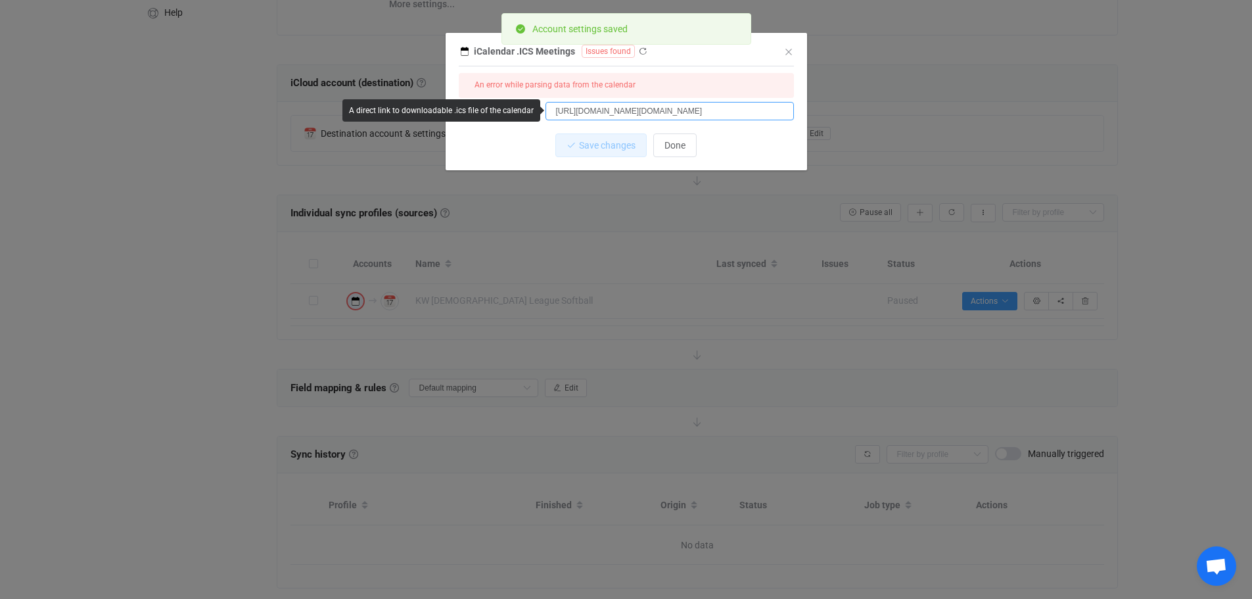
click at [762, 110] on input "[URL][DOMAIN_NAME][DOMAIN_NAME]" at bounding box center [670, 111] width 249 height 18
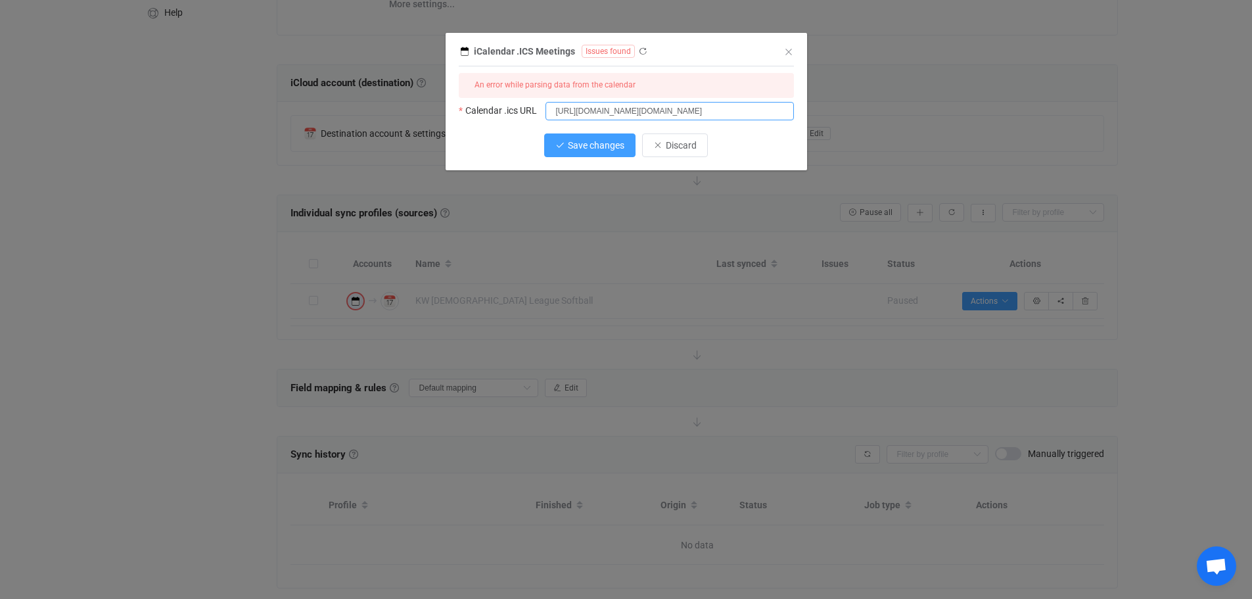
type input "[URL][DOMAIN_NAME][DOMAIN_NAME]"
click at [577, 149] on span "Save changes" at bounding box center [596, 145] width 57 height 11
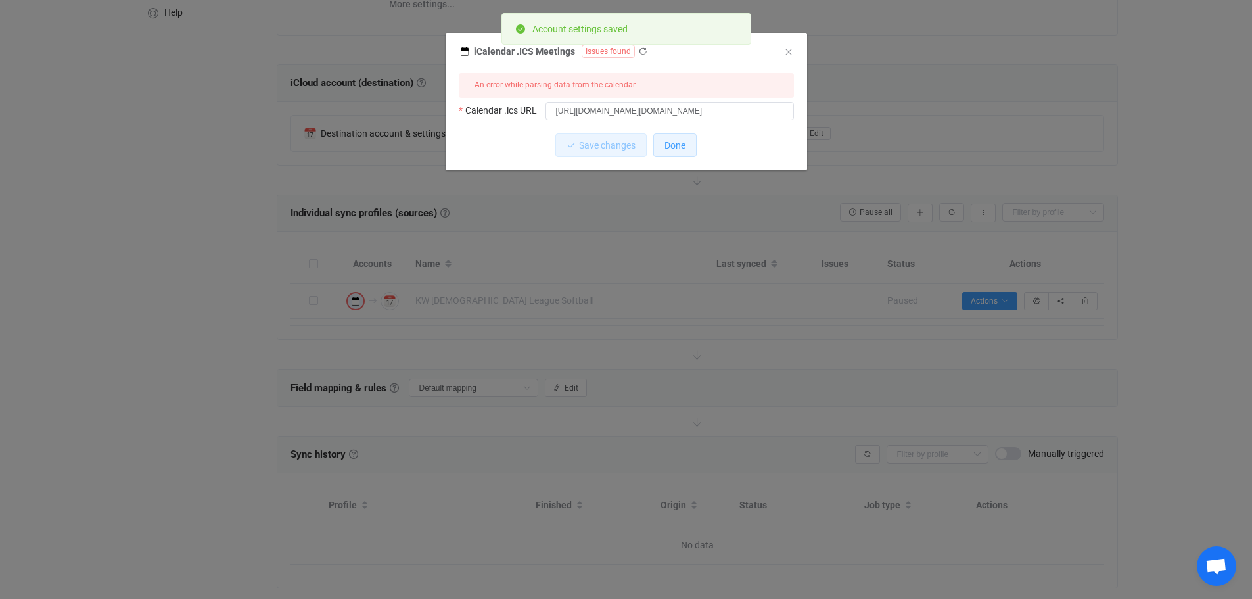
click at [679, 149] on span "Done" at bounding box center [675, 145] width 21 height 11
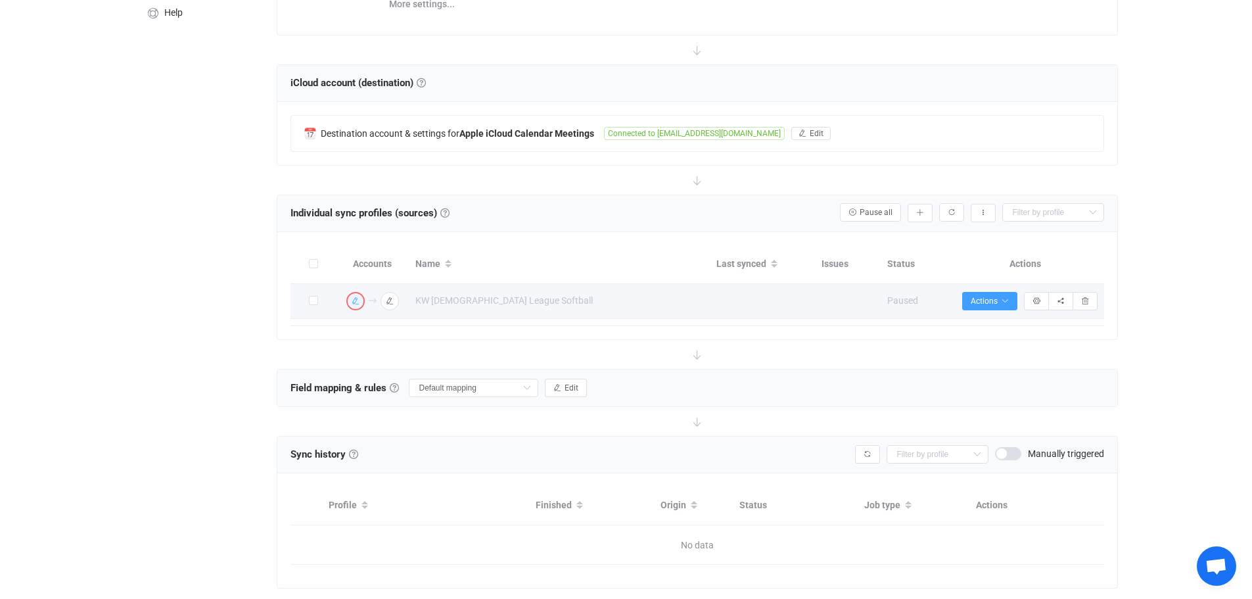
click at [356, 300] on icon "button" at bounding box center [356, 301] width 8 height 8
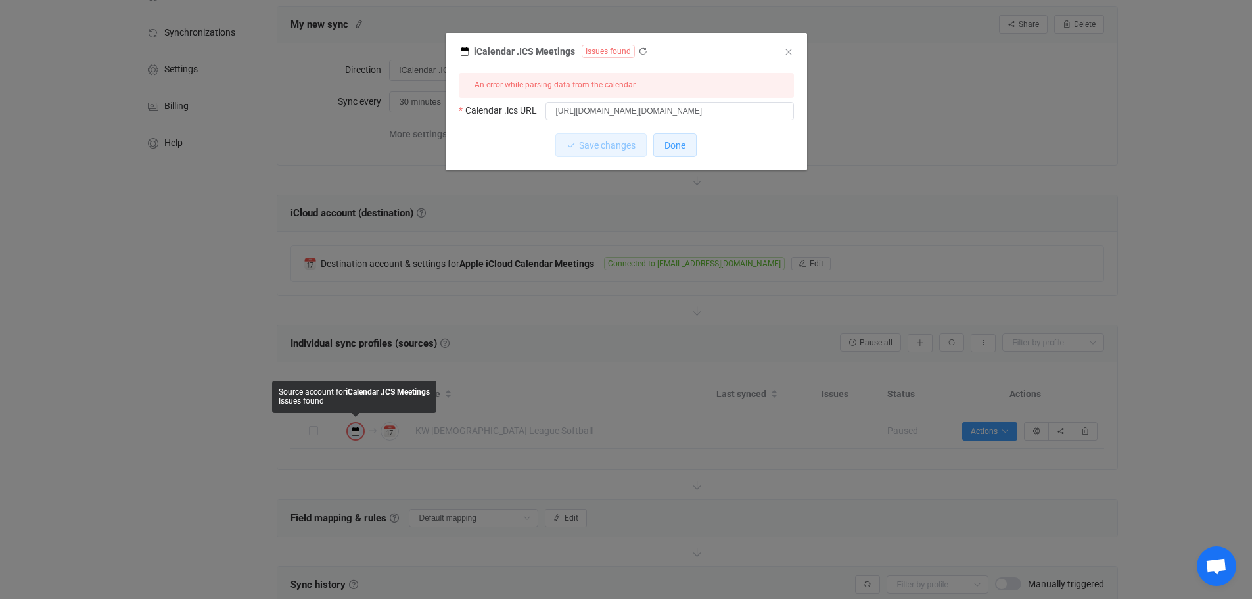
scroll to position [66, 0]
click at [669, 146] on span "Done" at bounding box center [675, 145] width 21 height 11
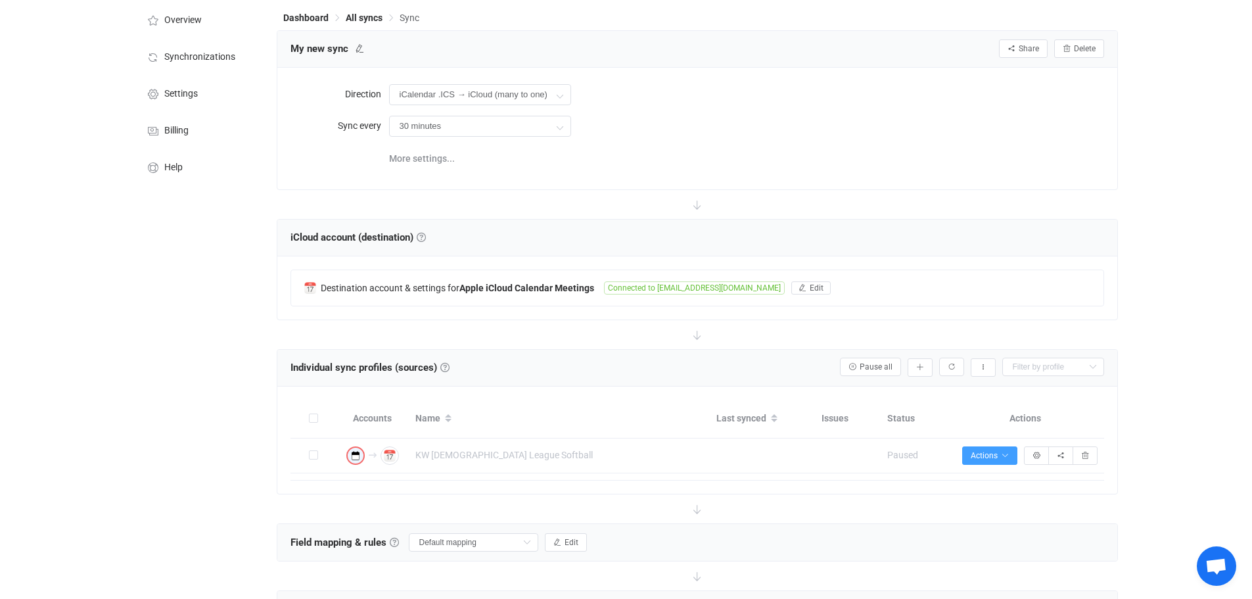
scroll to position [0, 0]
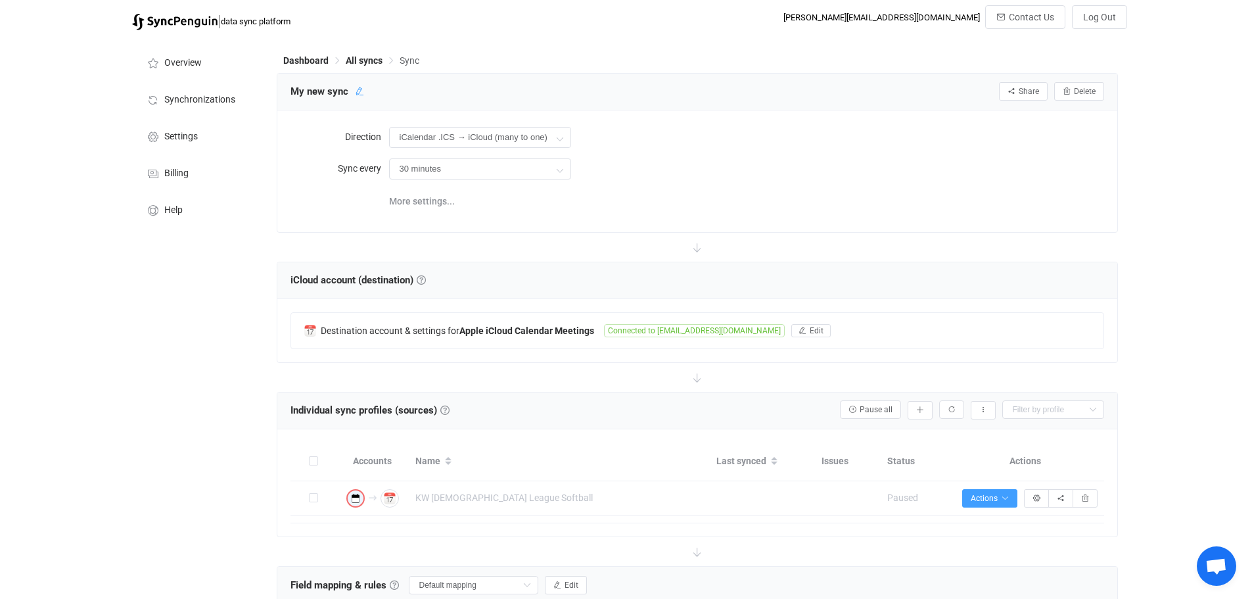
click at [357, 91] on icon at bounding box center [359, 91] width 9 height 9
click at [431, 93] on icon at bounding box center [432, 91] width 9 height 9
click at [368, 57] on span "All syncs" at bounding box center [364, 60] width 37 height 11
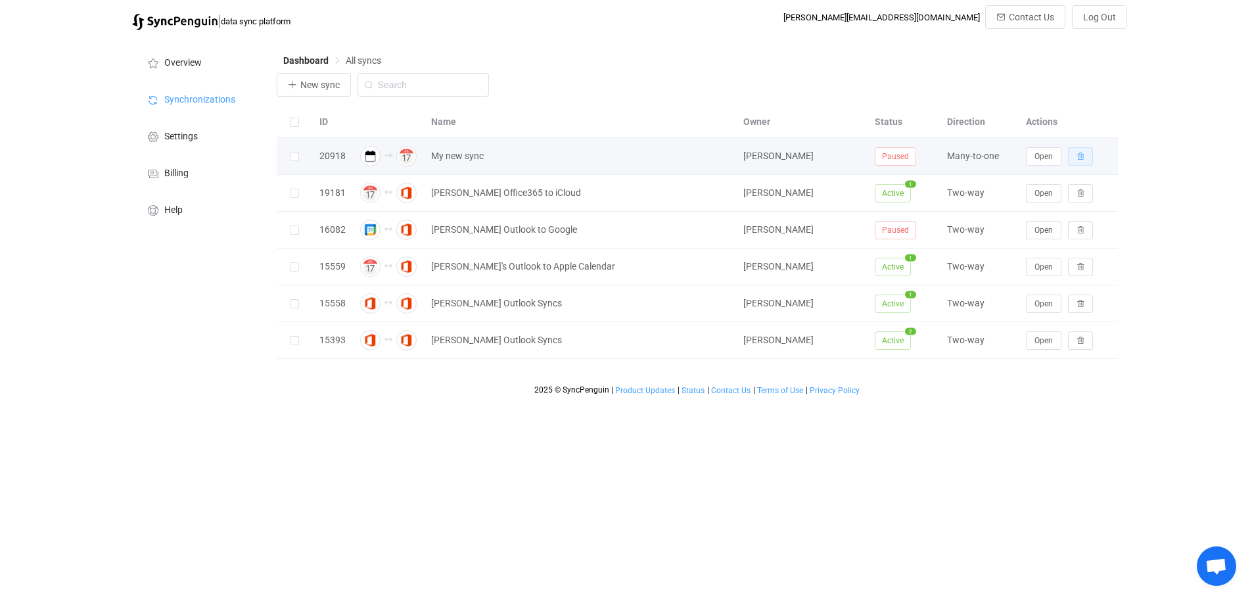
click at [1087, 160] on button "button" at bounding box center [1080, 156] width 25 height 18
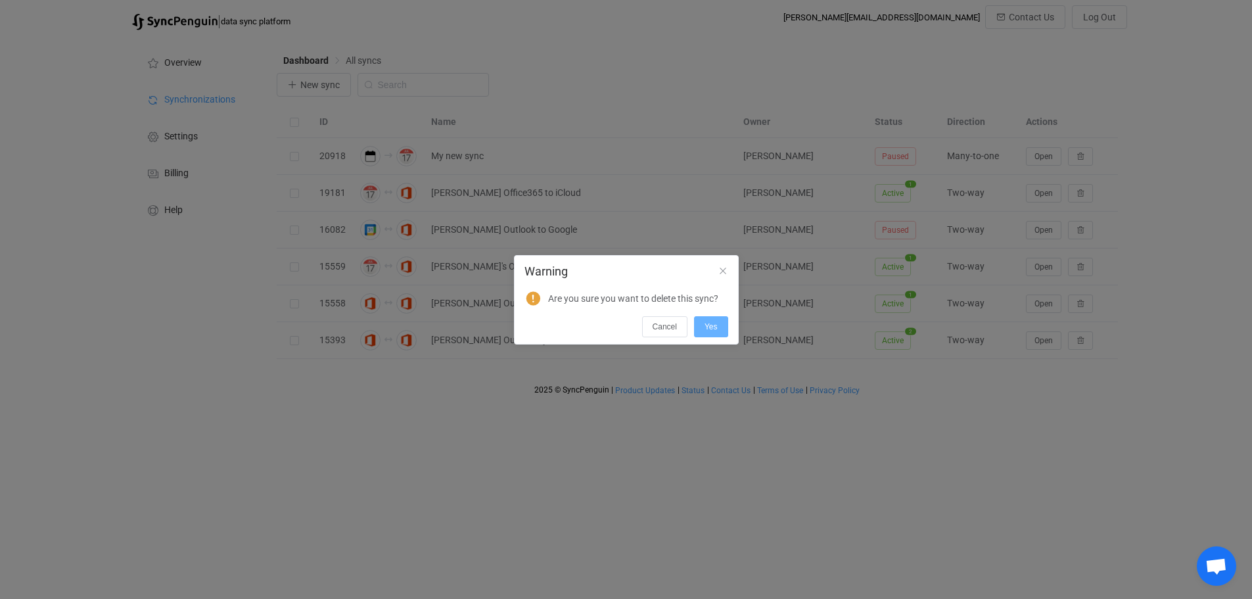
click at [709, 324] on span "Yes" at bounding box center [711, 326] width 13 height 9
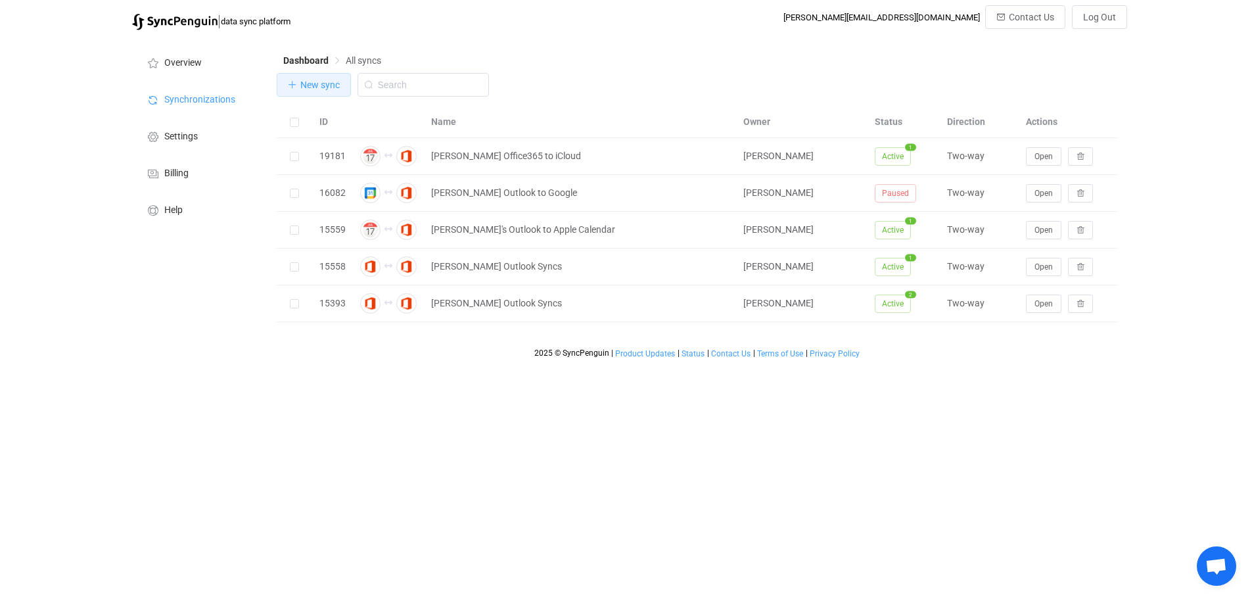
click at [316, 86] on span "New sync" at bounding box center [319, 85] width 39 height 11
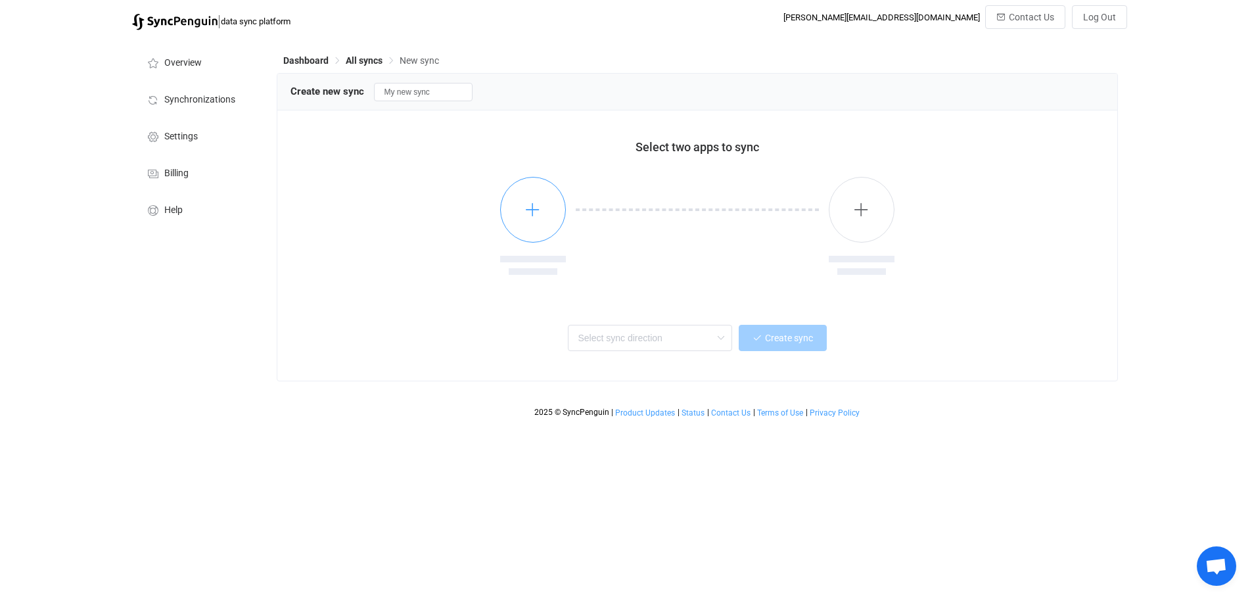
click at [533, 220] on button "button" at bounding box center [533, 210] width 66 height 66
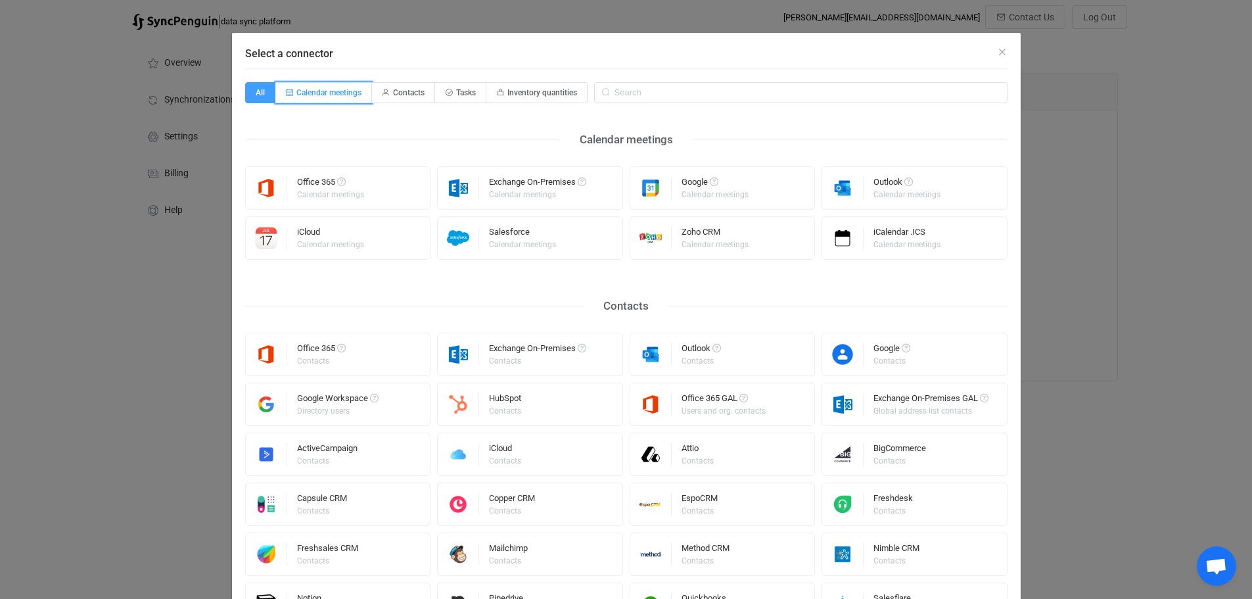
click at [335, 91] on span "Calendar meetings" at bounding box center [329, 92] width 65 height 9
click at [287, 91] on input "Calendar meetings" at bounding box center [283, 88] width 9 height 9
radio input "true"
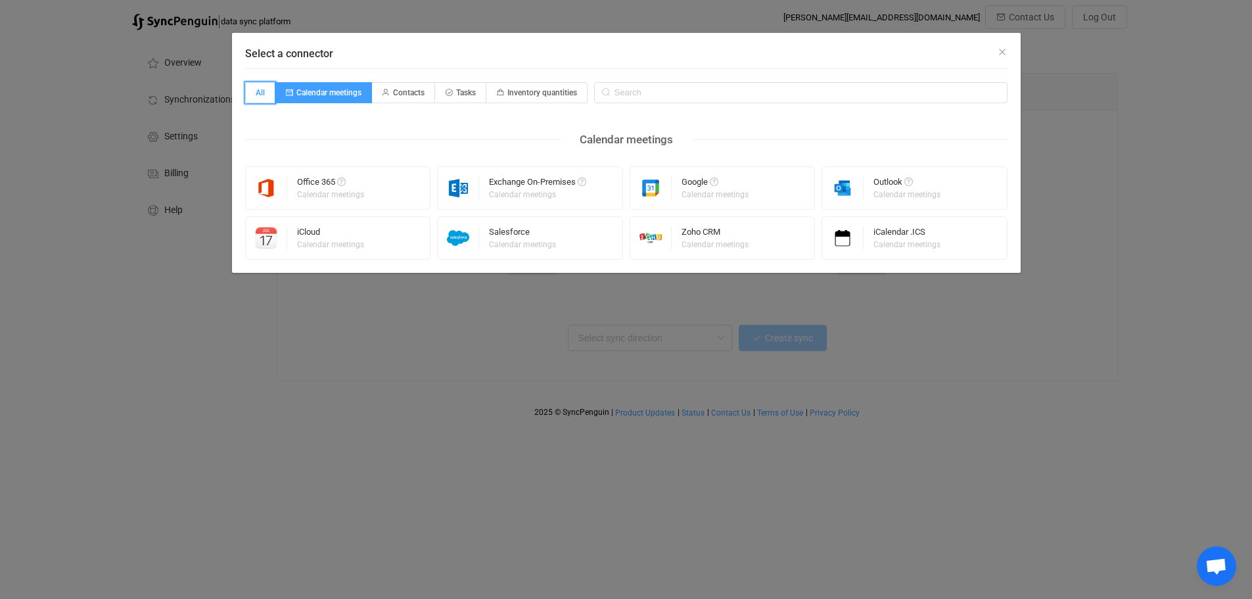
click at [263, 87] on span "All" at bounding box center [260, 92] width 30 height 21
click at [257, 87] on input "All" at bounding box center [253, 88] width 9 height 9
radio input "true"
radio input "false"
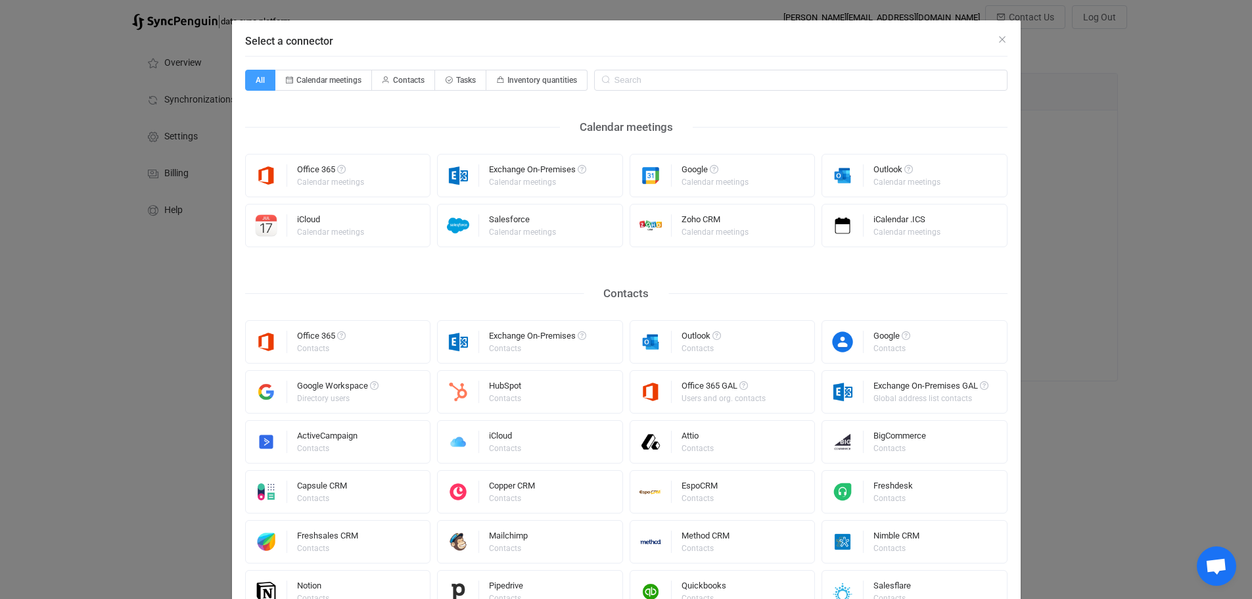
scroll to position [16, 0]
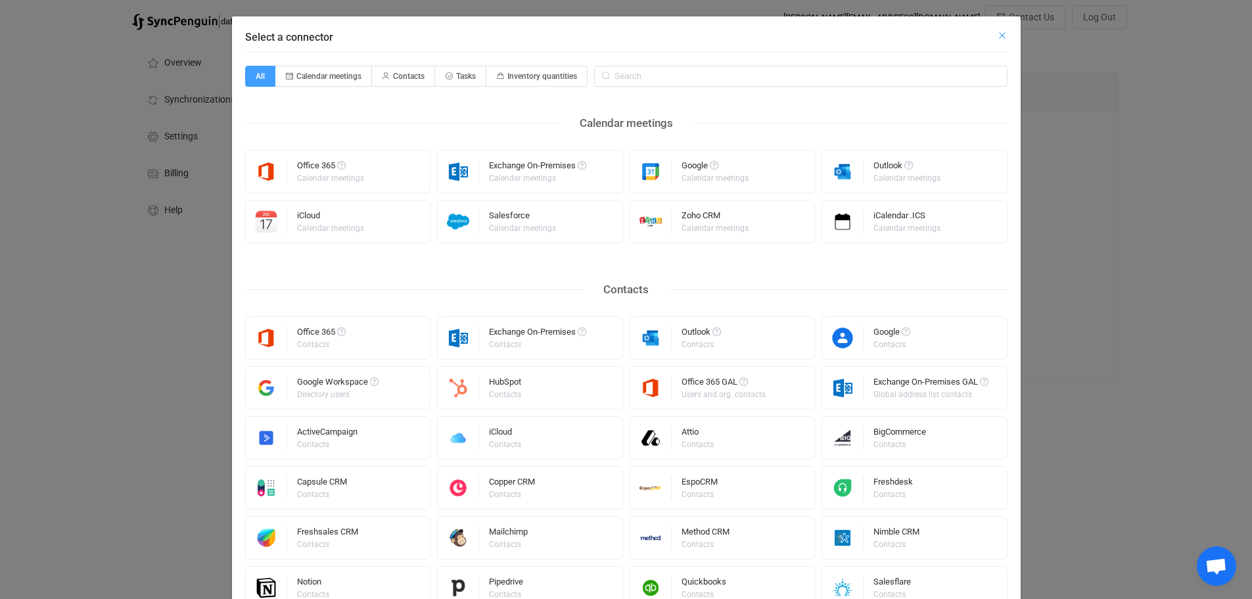
click at [997, 34] on icon "Close" at bounding box center [1002, 35] width 11 height 11
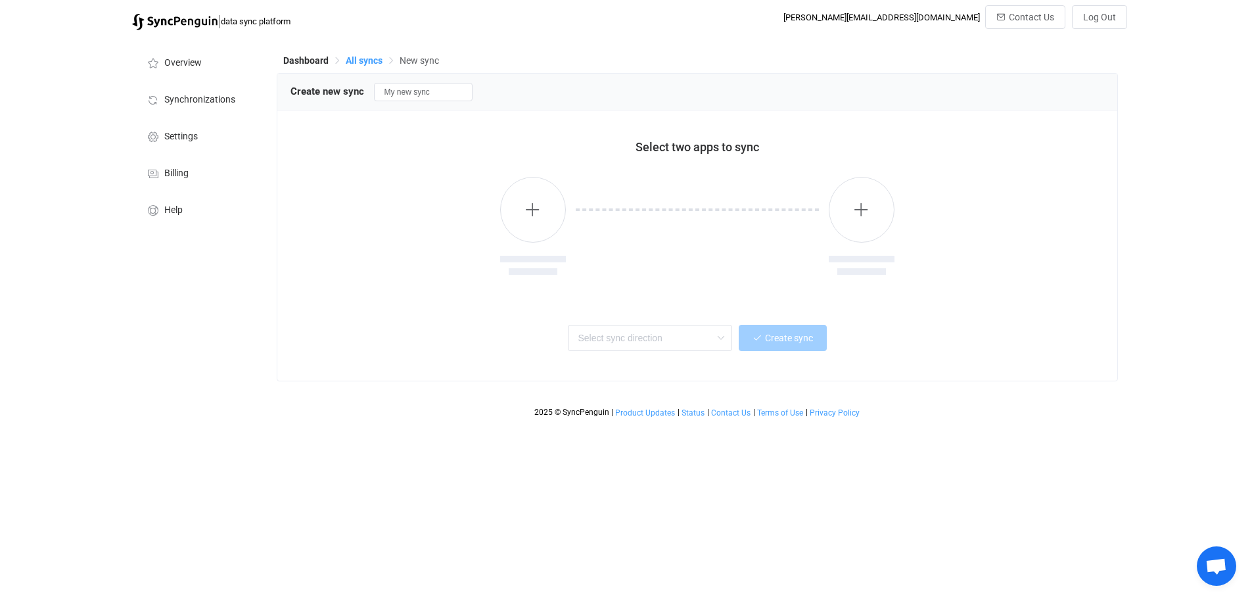
click at [367, 59] on span "All syncs" at bounding box center [364, 60] width 37 height 11
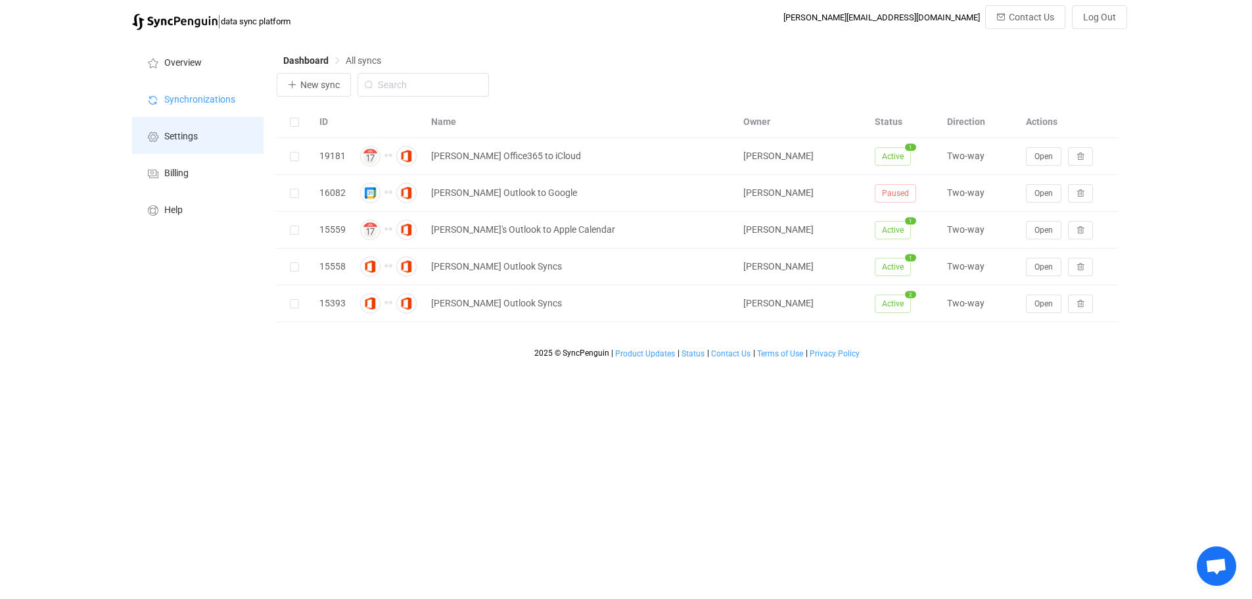
click at [170, 131] on span "Settings" at bounding box center [181, 136] width 34 height 11
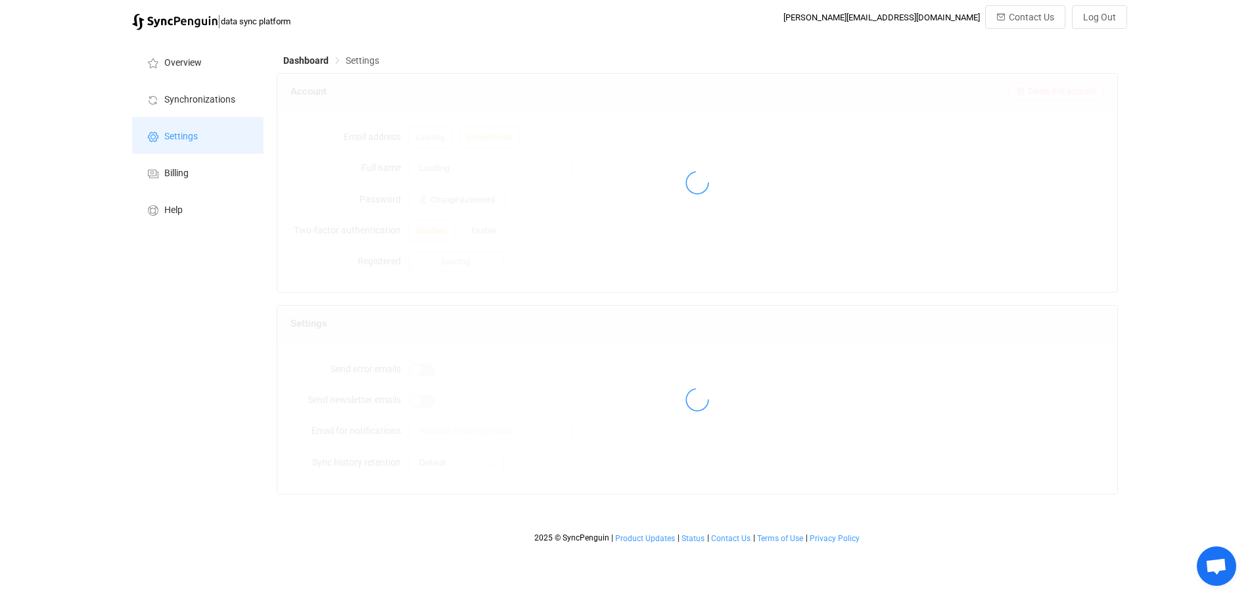
type input "[PERSON_NAME]"
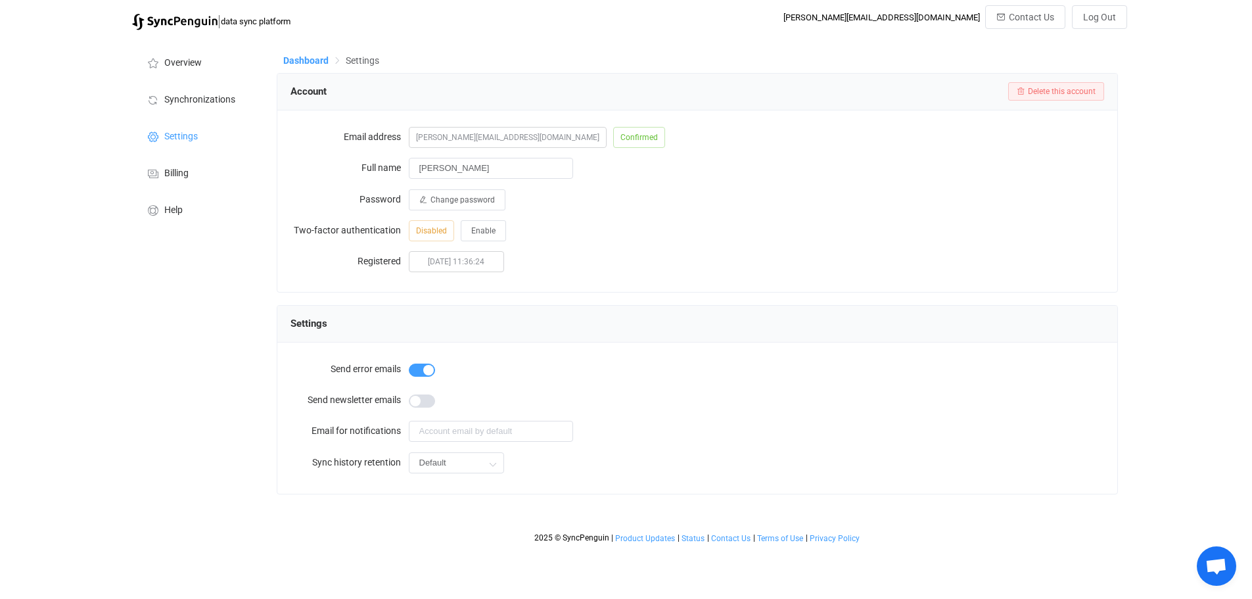
click at [307, 59] on span "Dashboard" at bounding box center [305, 60] width 45 height 11
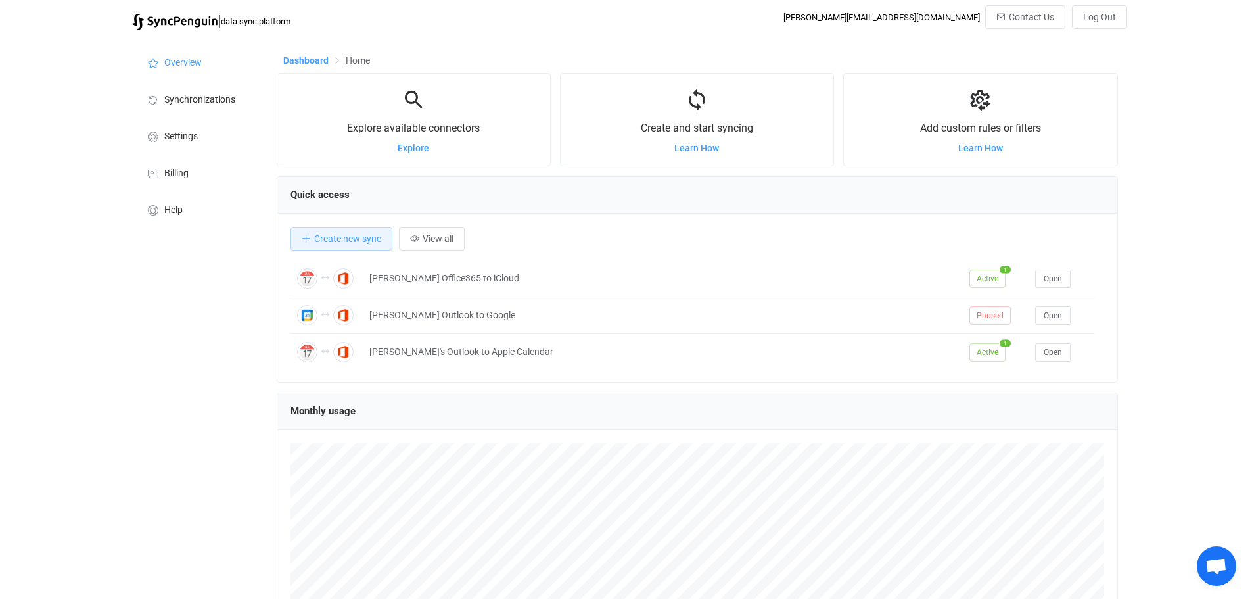
scroll to position [255, 842]
click at [344, 237] on span "Create new sync" at bounding box center [347, 238] width 67 height 11
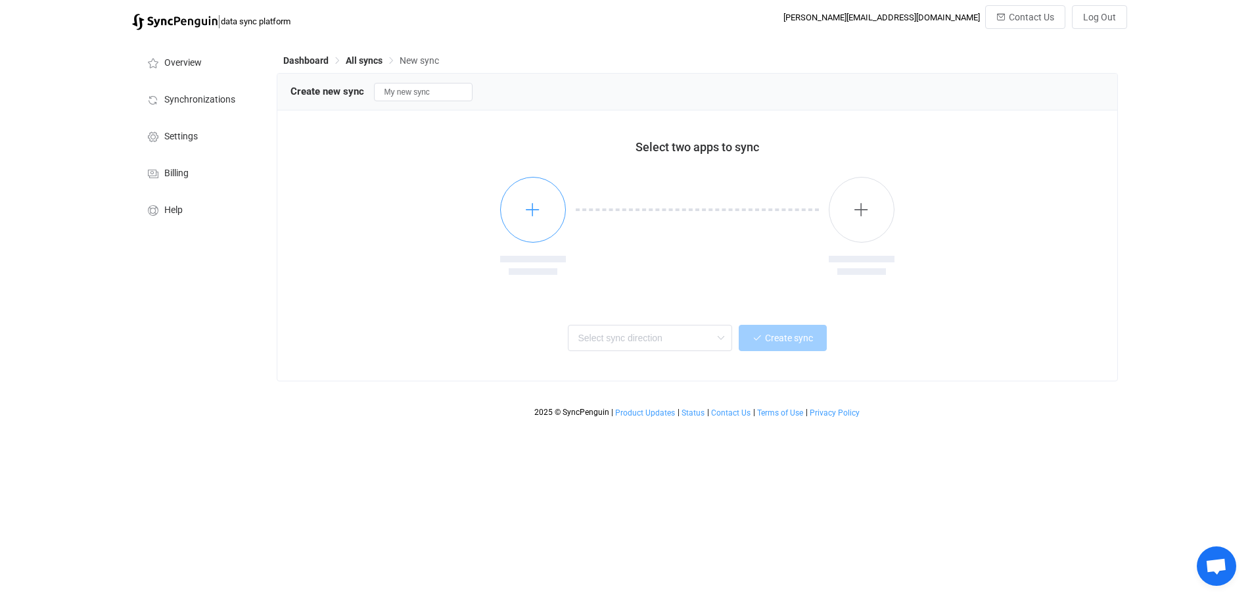
click at [537, 218] on icon "button" at bounding box center [533, 209] width 16 height 16
